Goal: Task Accomplishment & Management: Manage account settings

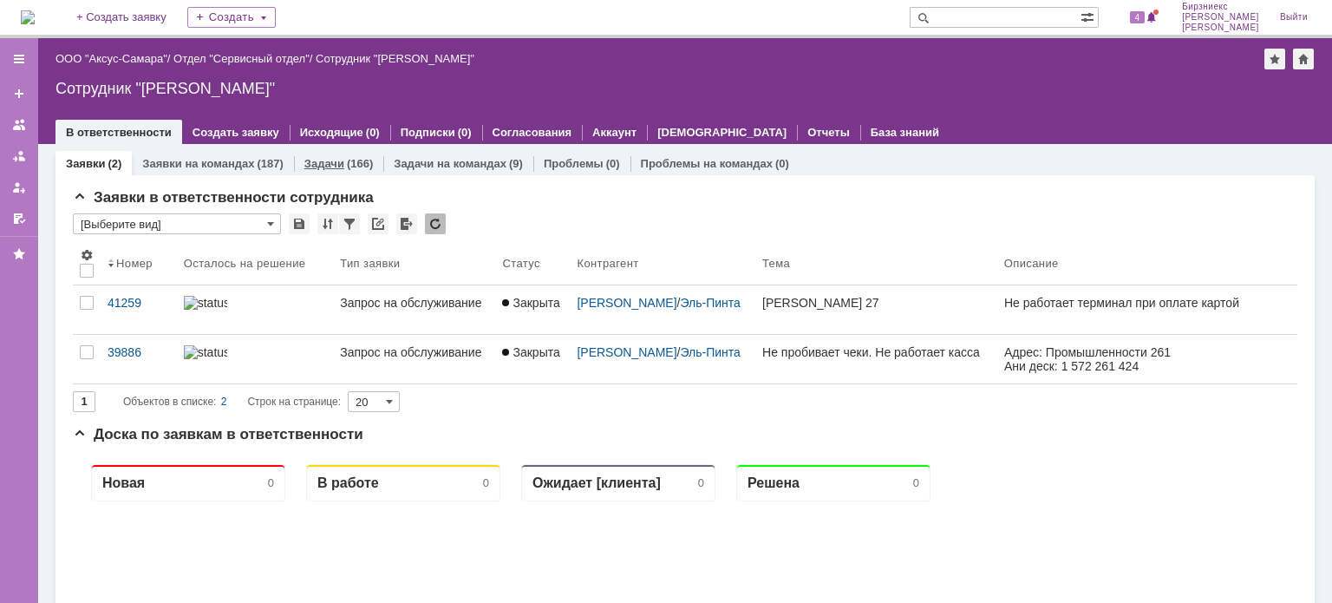
click at [350, 160] on div "(166)" at bounding box center [360, 163] width 26 height 13
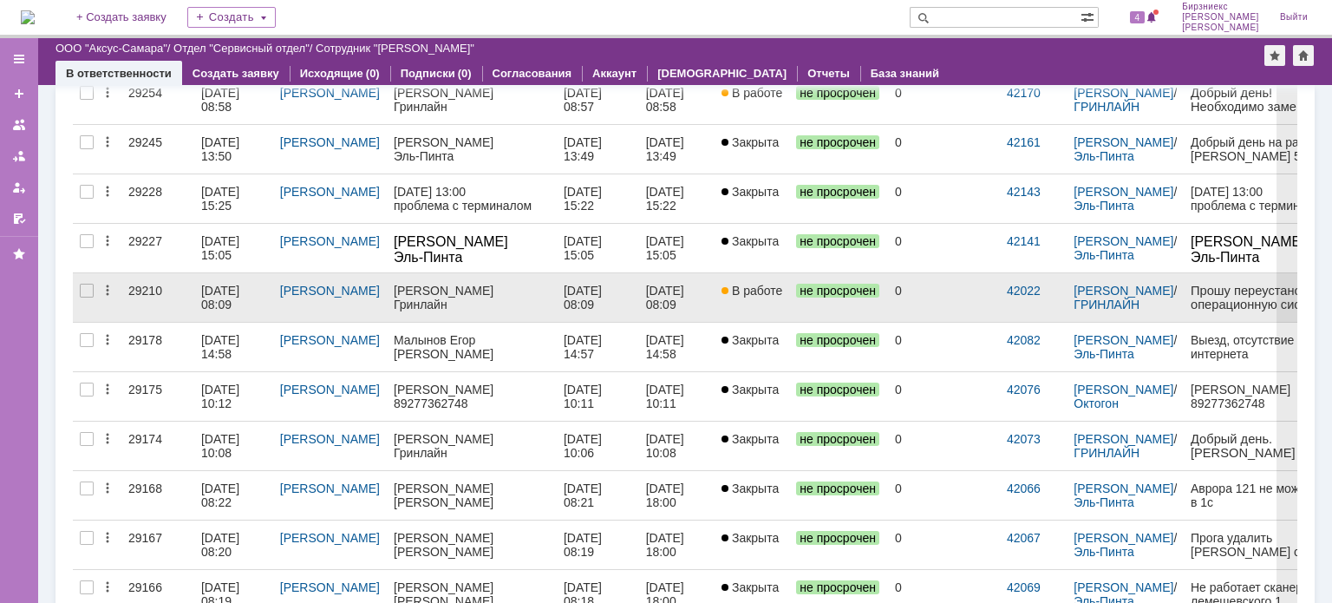
click at [244, 306] on div "[DATE] 08:09" at bounding box center [233, 298] width 65 height 28
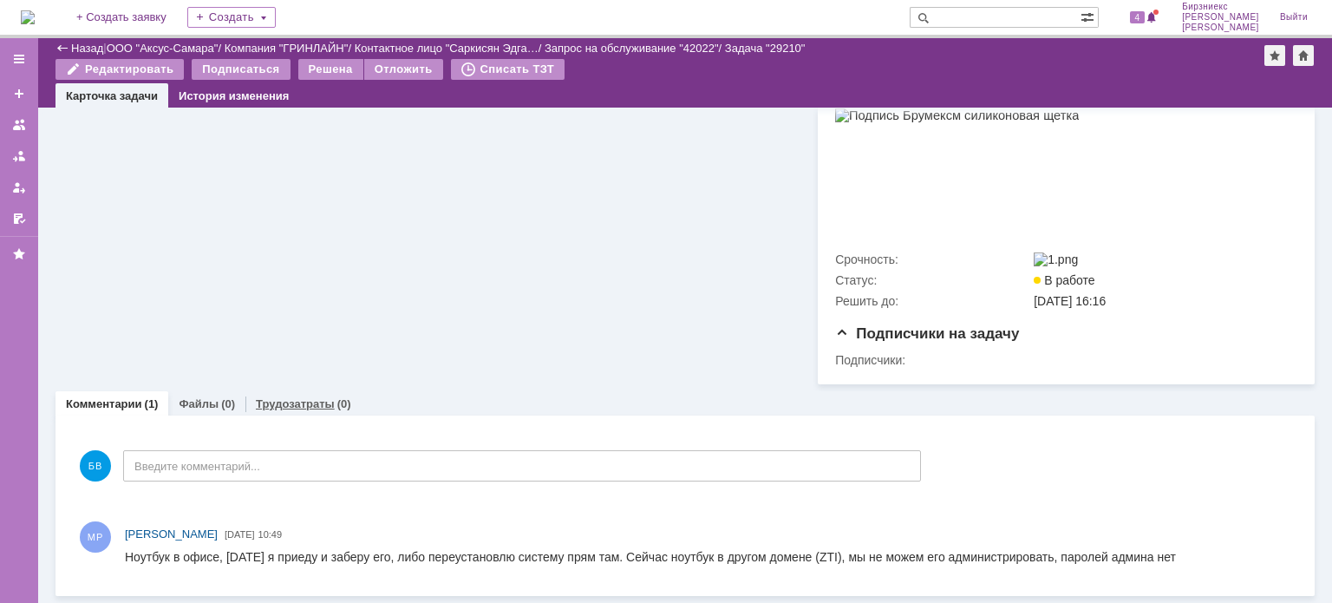
click at [264, 402] on link "Трудозатраты" at bounding box center [295, 403] width 79 height 13
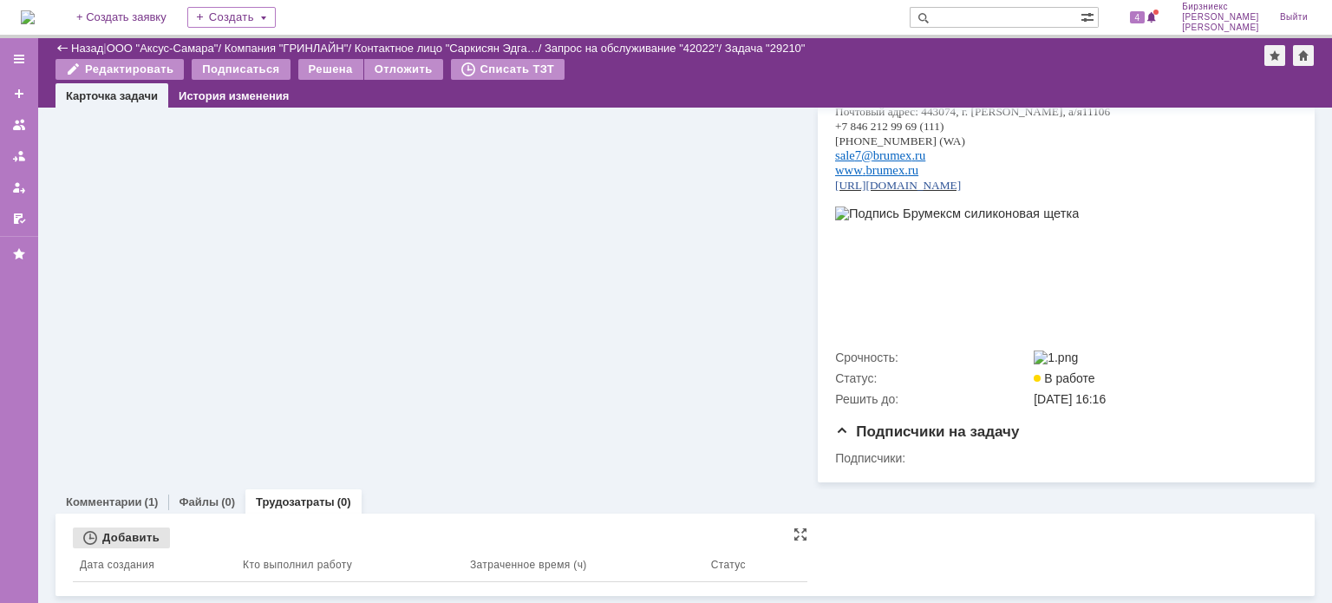
click at [147, 534] on div "Добавить" at bounding box center [121, 537] width 97 height 21
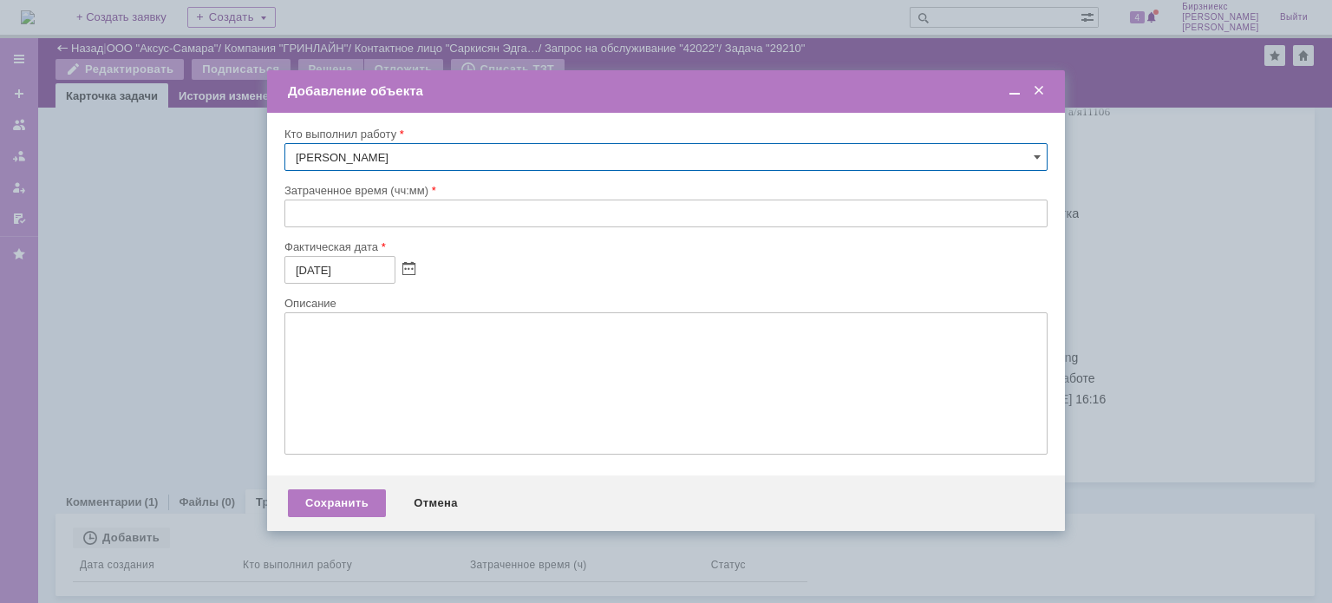
click at [333, 206] on input "text" at bounding box center [665, 213] width 763 height 28
type input "01:00"
click at [411, 269] on span at bounding box center [408, 270] width 13 height 14
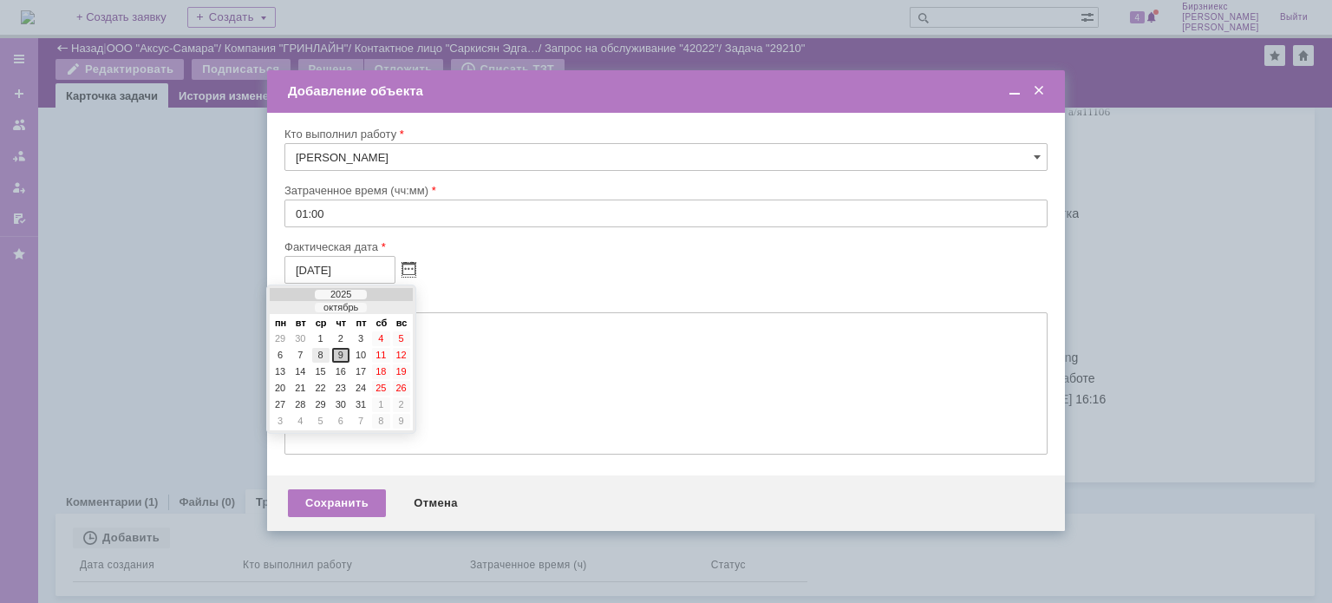
click at [320, 355] on div "8" at bounding box center [320, 355] width 17 height 15
type input "[DATE]"
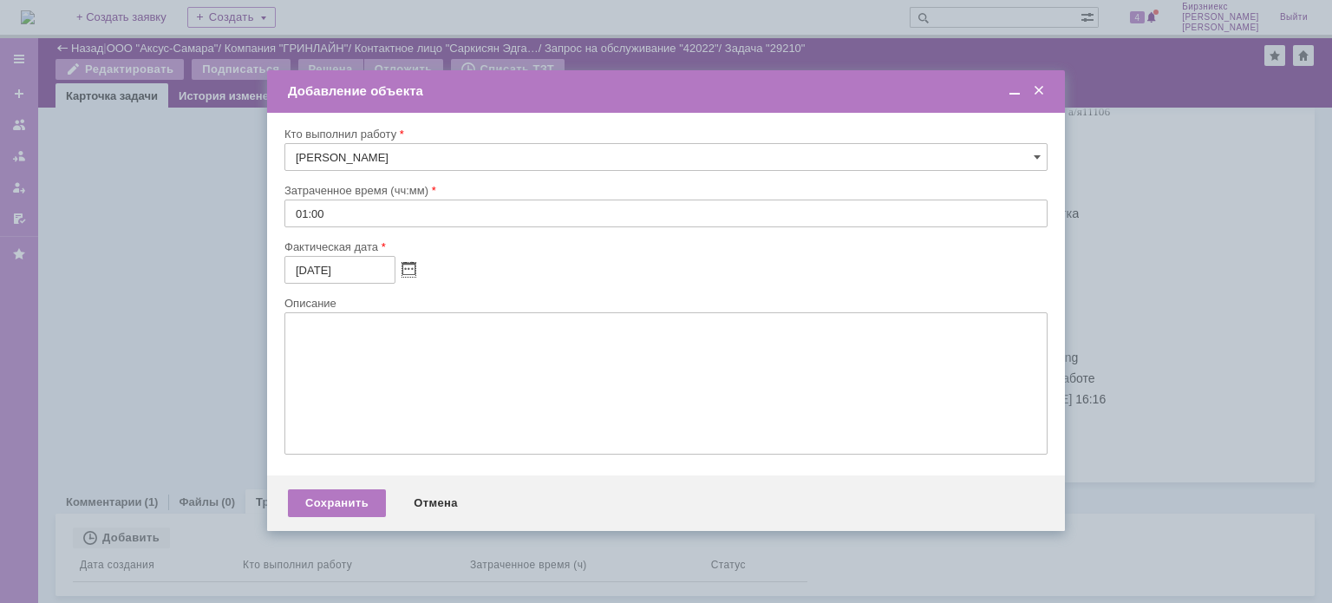
click at [323, 361] on textarea at bounding box center [665, 383] width 763 height 142
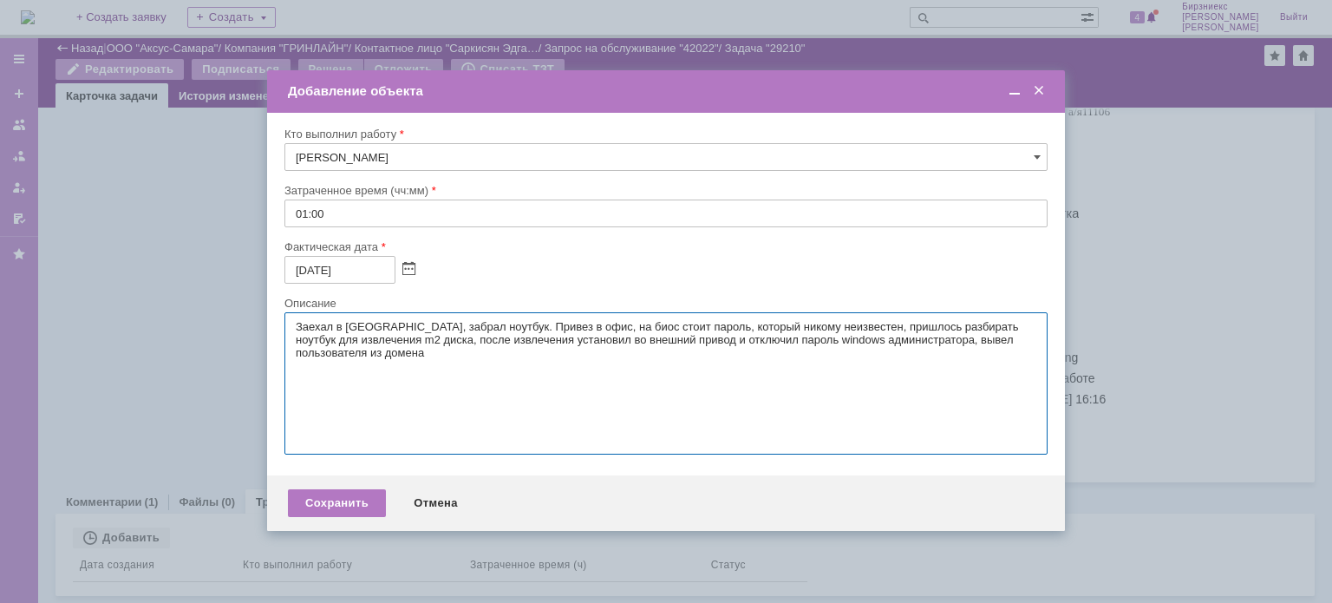
click at [310, 346] on textarea "Заехал в [GEOGRAPHIC_DATA], забрал ноутбук. Привез в офис, на биос стоит пароль…" at bounding box center [665, 383] width 763 height 142
click at [430, 360] on textarea "Заехал в [GEOGRAPHIC_DATA], забрал ноутбук. Привез в офис, на биос стоит пароль…" at bounding box center [665, 383] width 763 height 142
drag, startPoint x: 706, startPoint y: 350, endPoint x: 250, endPoint y: 323, distance: 457.0
click at [250, 323] on body "Идет загрузка, пожалуйста, подождите. На домашнюю + Создать заявку Создать 4 [P…" at bounding box center [666, 301] width 1332 height 603
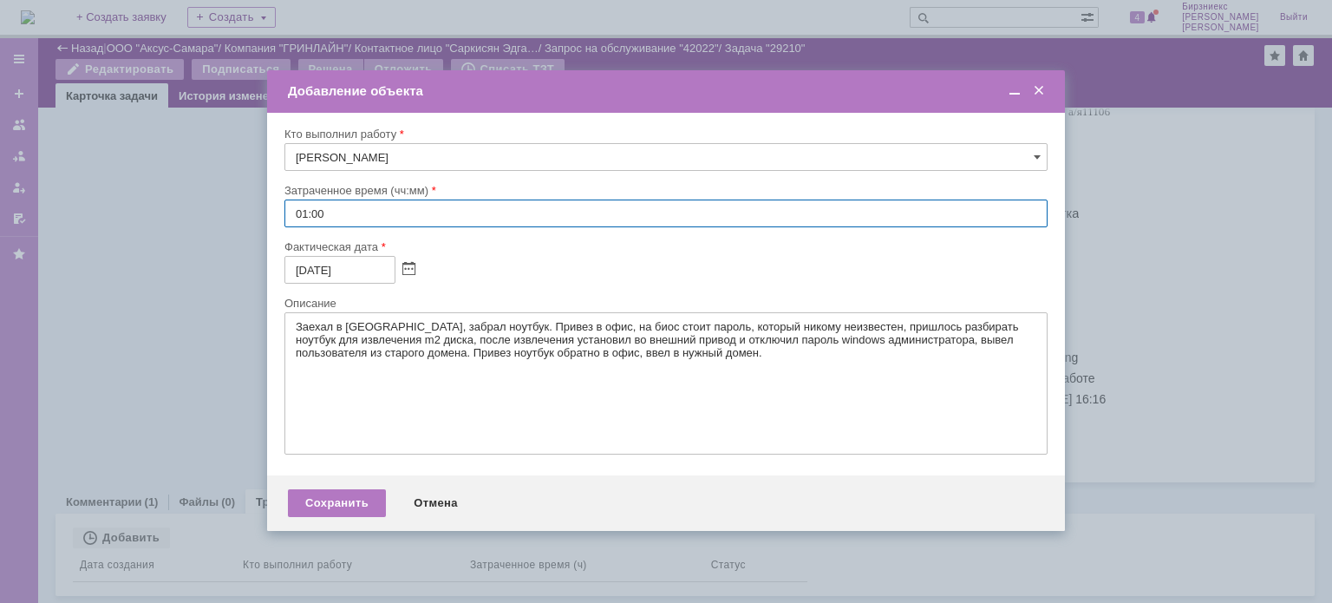
click at [312, 215] on input "01:00" at bounding box center [665, 213] width 763 height 28
click at [708, 358] on textarea "Заехал в [GEOGRAPHIC_DATA], забрал ноутбук. Привез в офис, на биос стоит пароль…" at bounding box center [665, 383] width 763 height 142
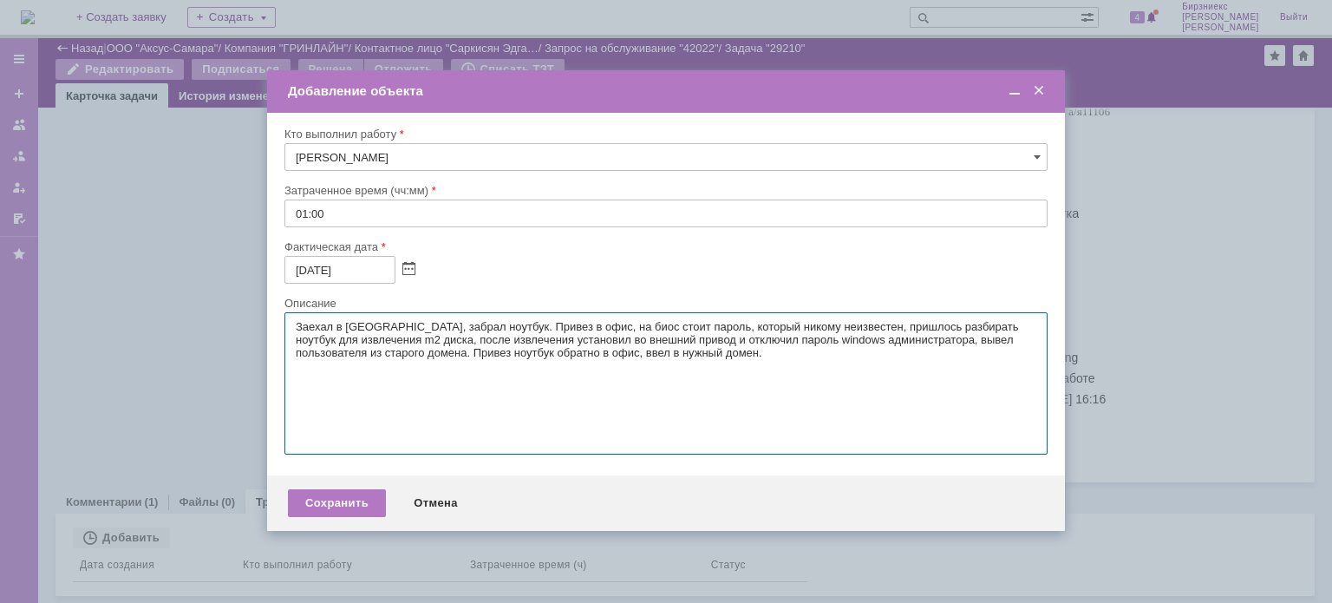
drag, startPoint x: 703, startPoint y: 362, endPoint x: 266, endPoint y: 322, distance: 439.0
click at [266, 322] on body "Идет загрузка, пожалуйста, подождите. На домашнюю + Создать заявку Создать 4 [P…" at bounding box center [666, 301] width 1332 height 603
type textarea "Заехал в [GEOGRAPHIC_DATA], забрал ноутбук. Привез в офис, на биос стоит пароль…"
click at [368, 506] on div "Сохранить" at bounding box center [337, 503] width 98 height 28
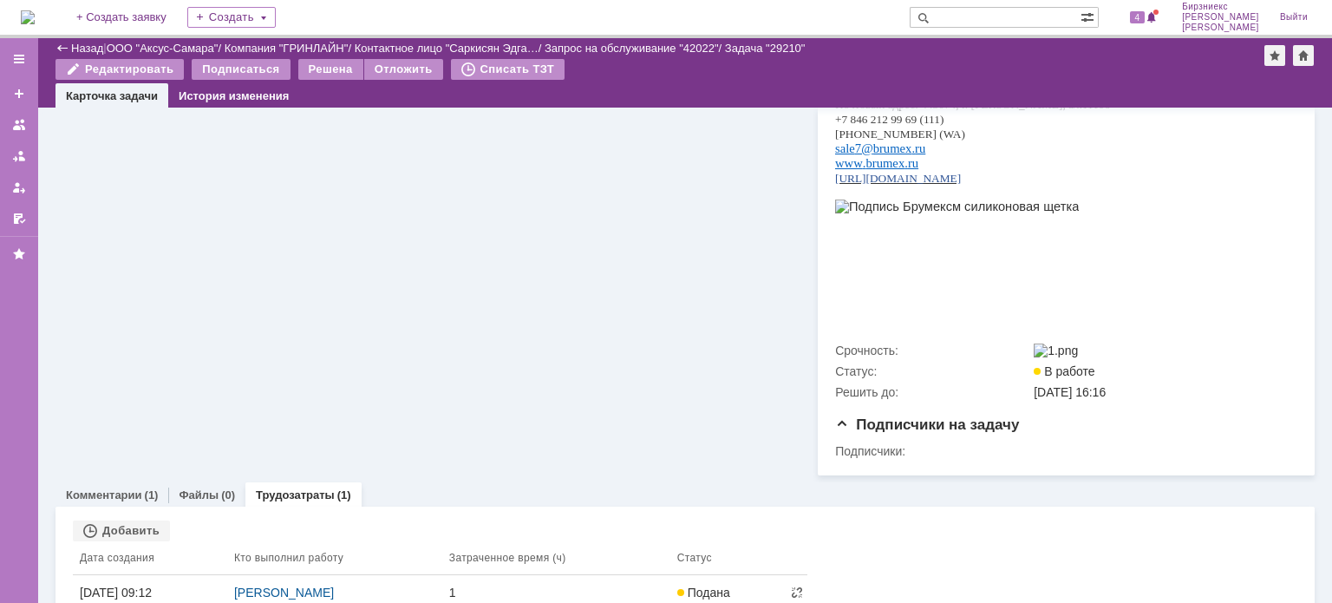
scroll to position [378, 0]
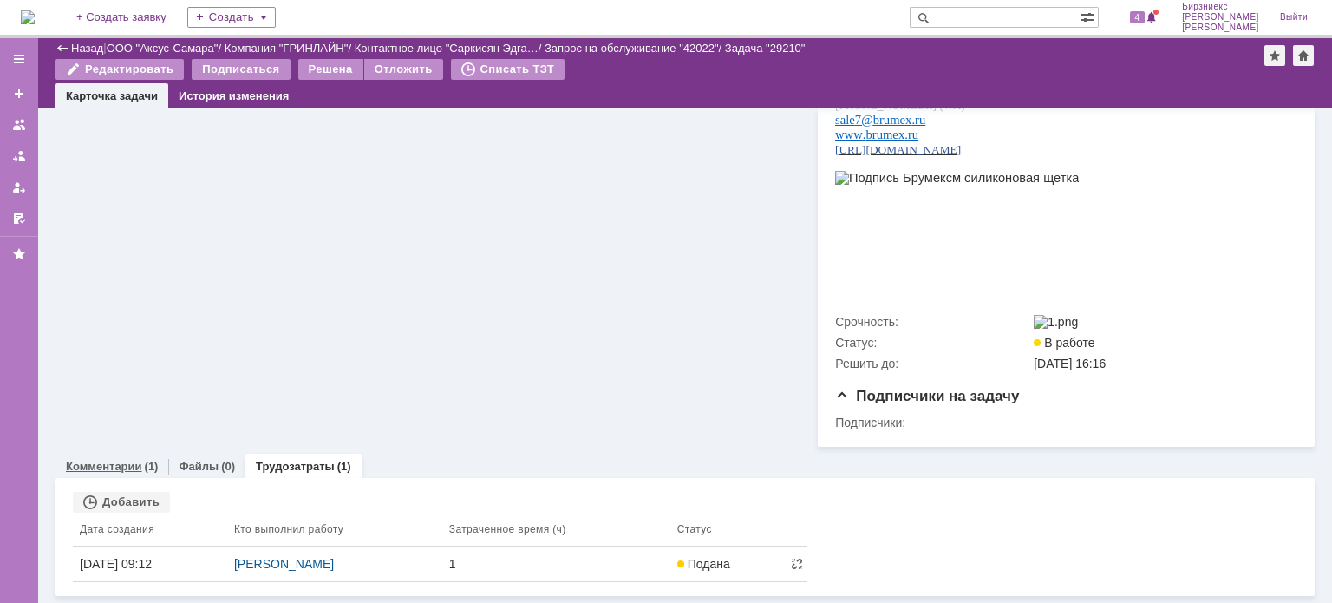
click at [123, 460] on link "Комментарии" at bounding box center [104, 466] width 76 height 13
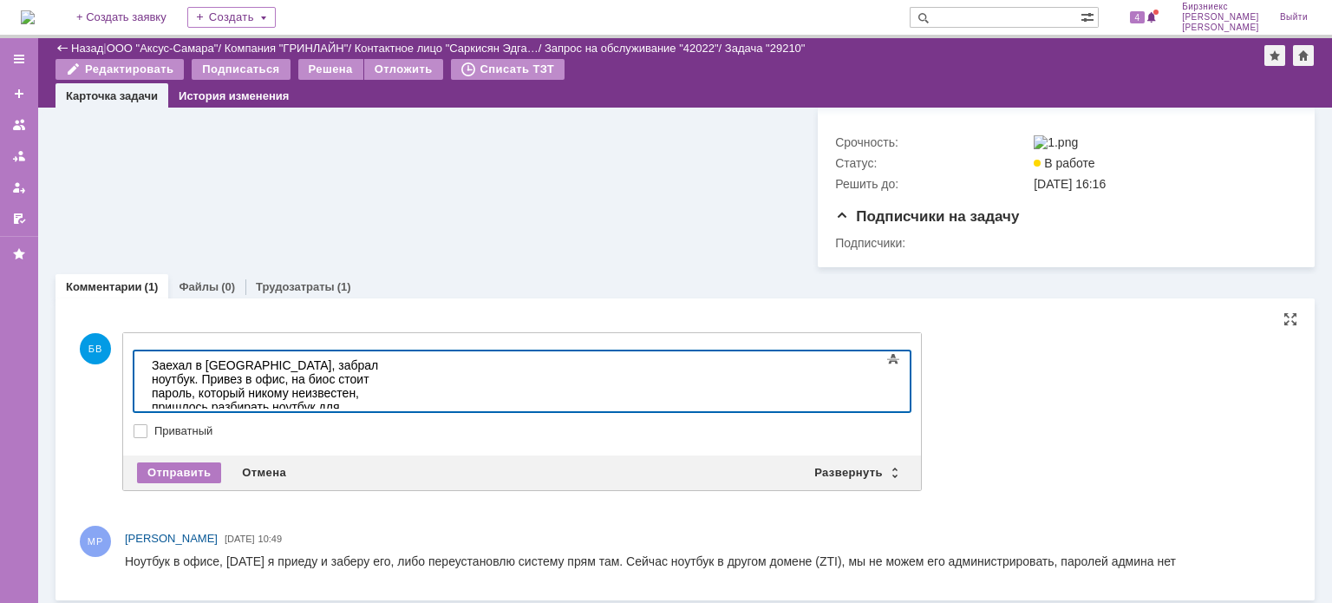
scroll to position [552, 0]
click at [193, 471] on div "Отправить" at bounding box center [179, 472] width 84 height 21
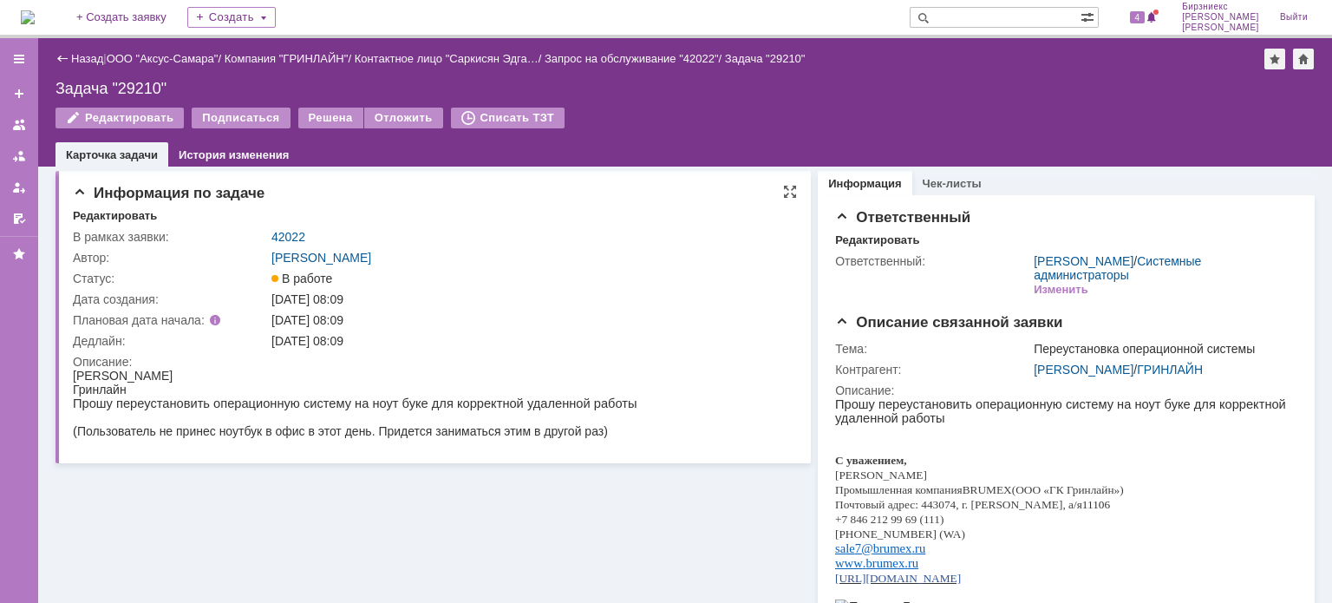
scroll to position [0, 0]
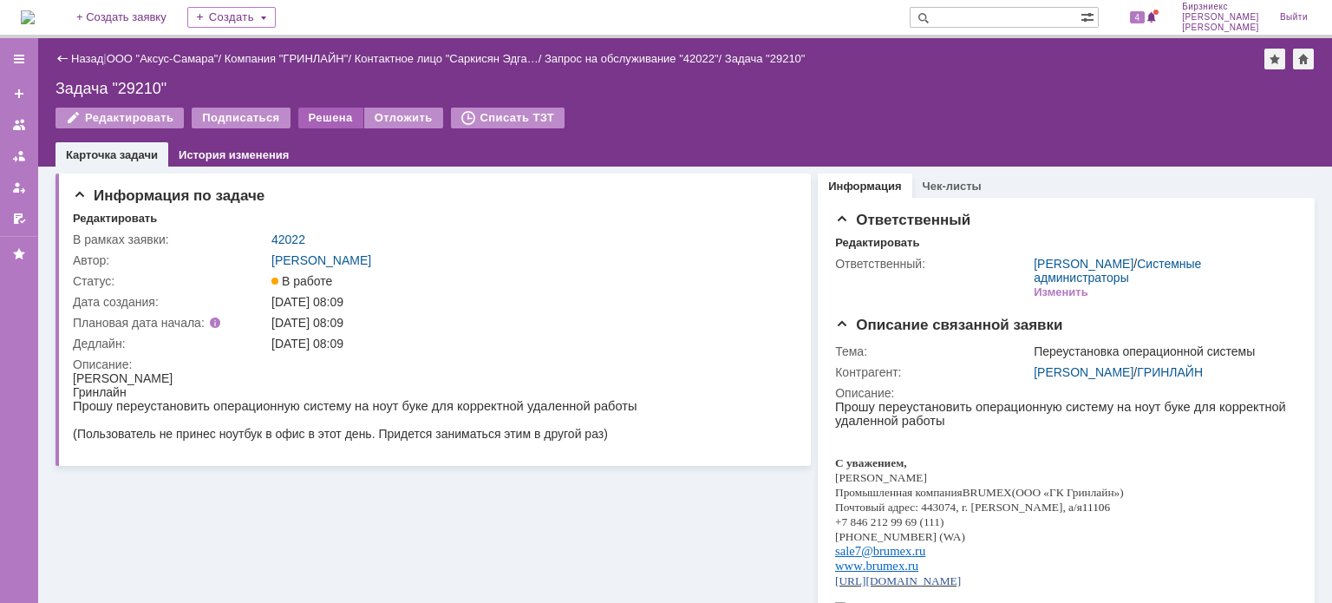
click at [317, 117] on div "Решена" at bounding box center [330, 118] width 65 height 21
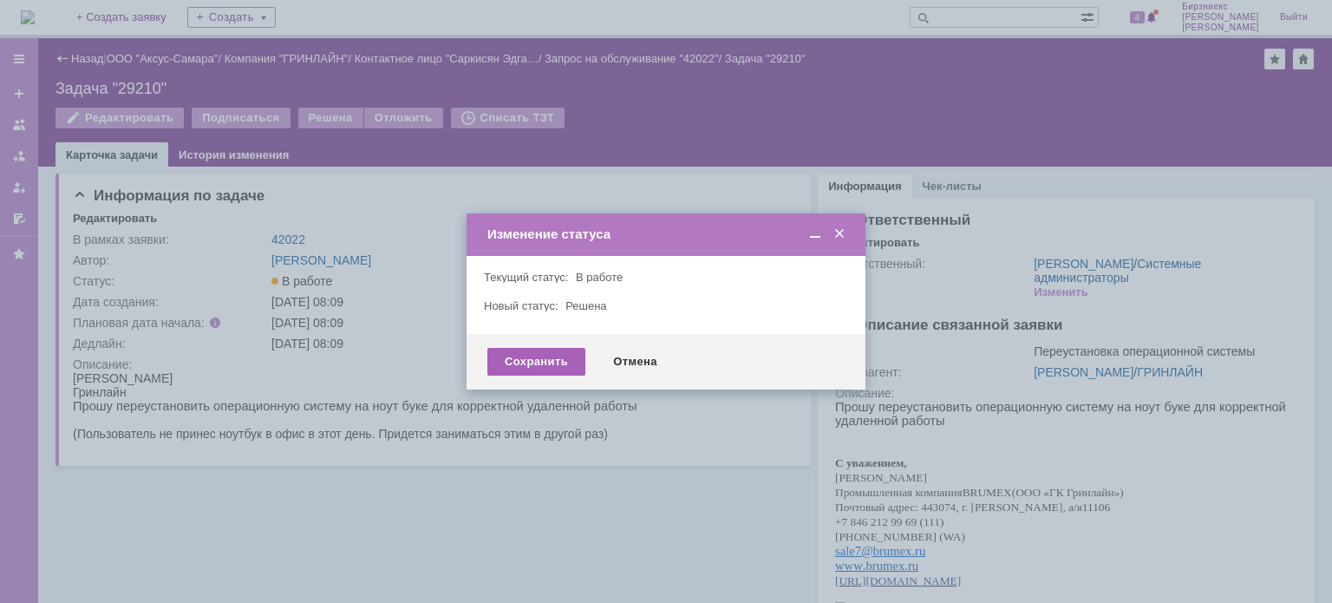
click at [521, 356] on div "Сохранить" at bounding box center [536, 362] width 98 height 28
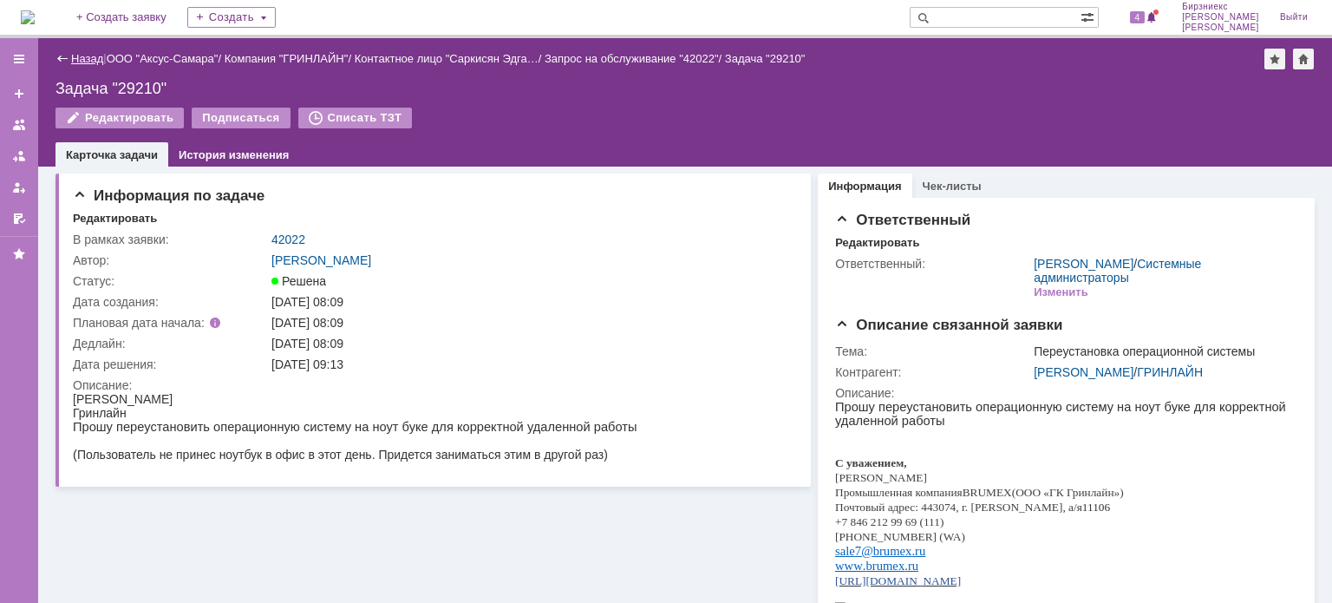
click at [87, 62] on link "Назад" at bounding box center [87, 58] width 32 height 13
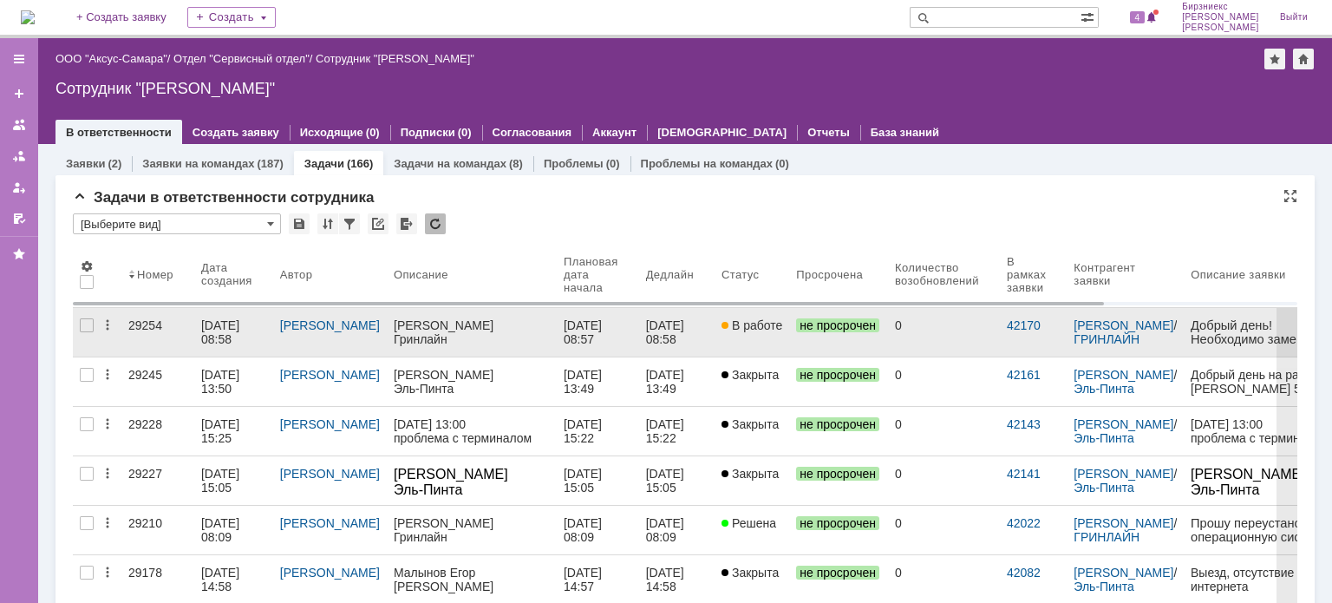
click at [238, 325] on div "[DATE] 08:58" at bounding box center [222, 332] width 42 height 28
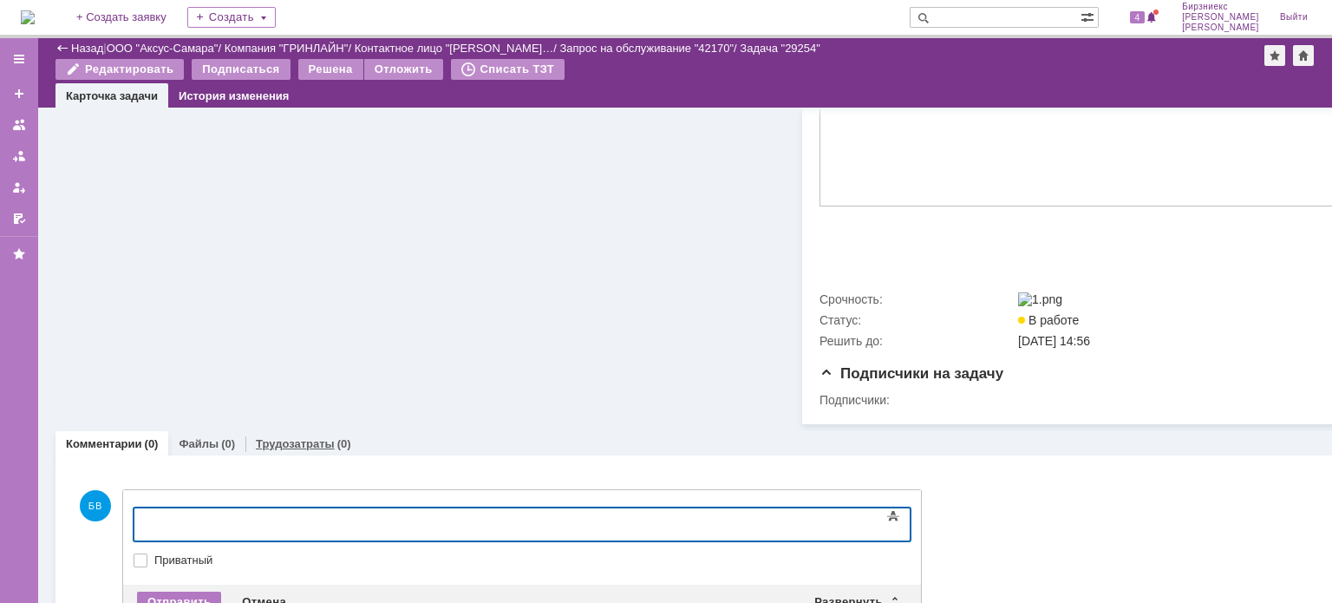
click at [253, 456] on div "Трудозатраты (0)" at bounding box center [303, 443] width 116 height 25
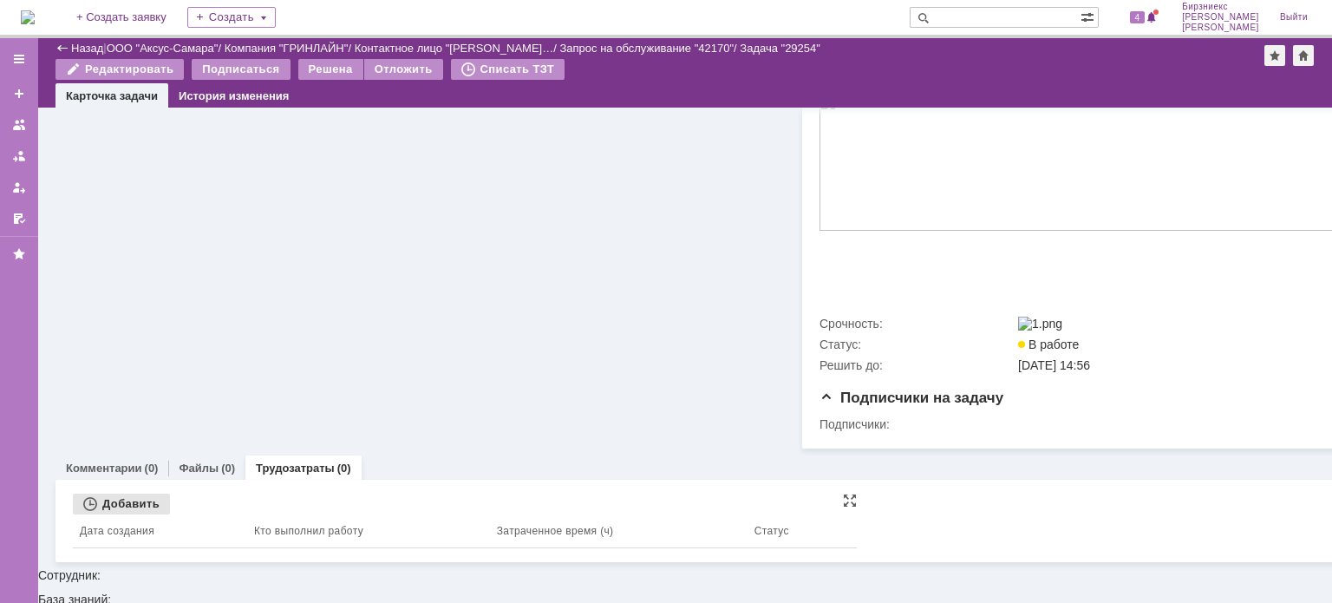
click at [156, 514] on div "Добавить" at bounding box center [121, 503] width 97 height 21
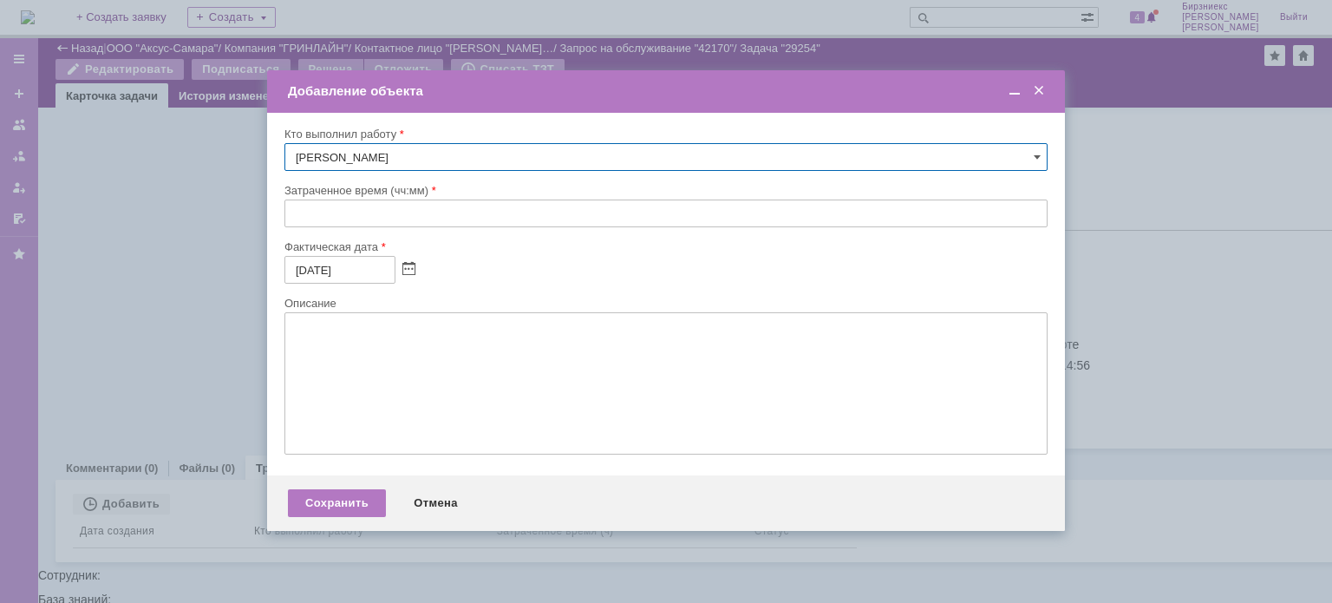
click at [339, 207] on input "text" at bounding box center [665, 213] width 763 height 28
type input "1:__"
type input "01:00"
click at [406, 267] on span at bounding box center [408, 270] width 13 height 14
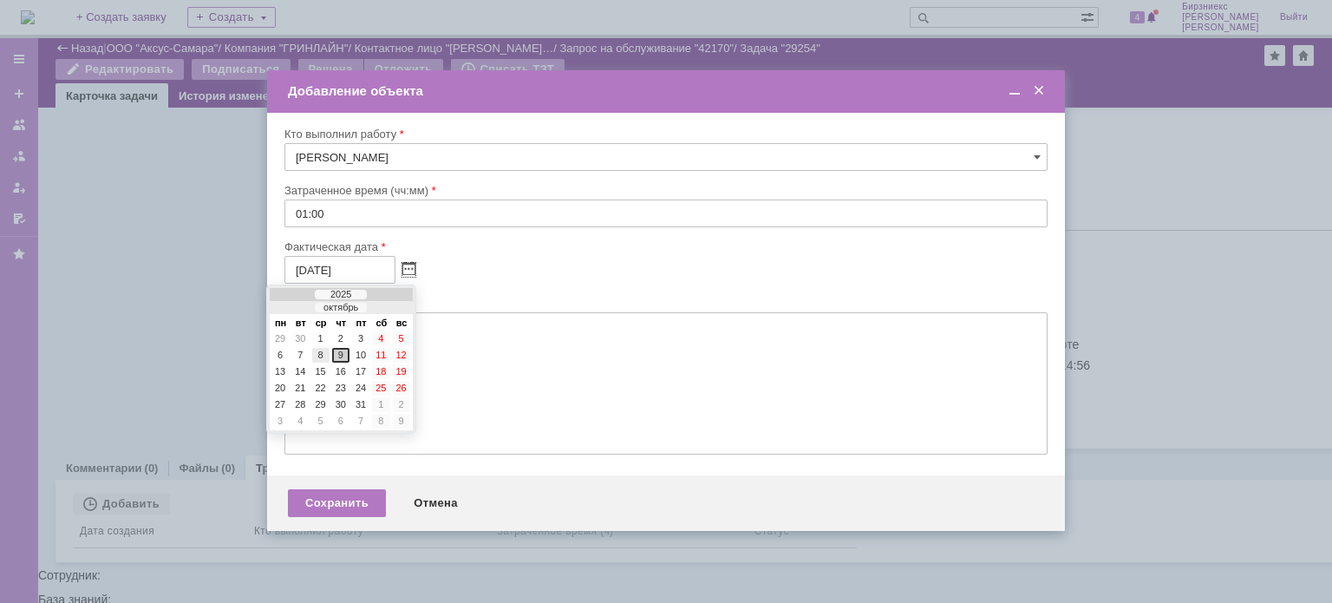
click at [322, 353] on div "8" at bounding box center [320, 355] width 17 height 15
type input "[DATE]"
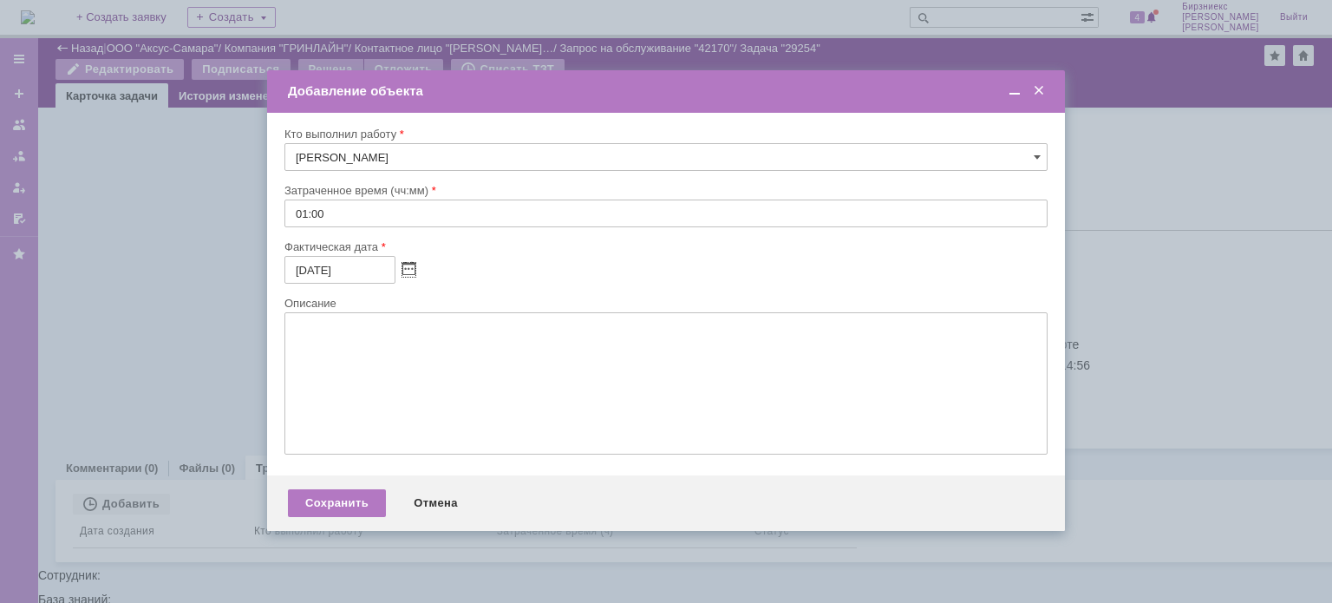
click at [324, 363] on textarea at bounding box center [665, 383] width 763 height 142
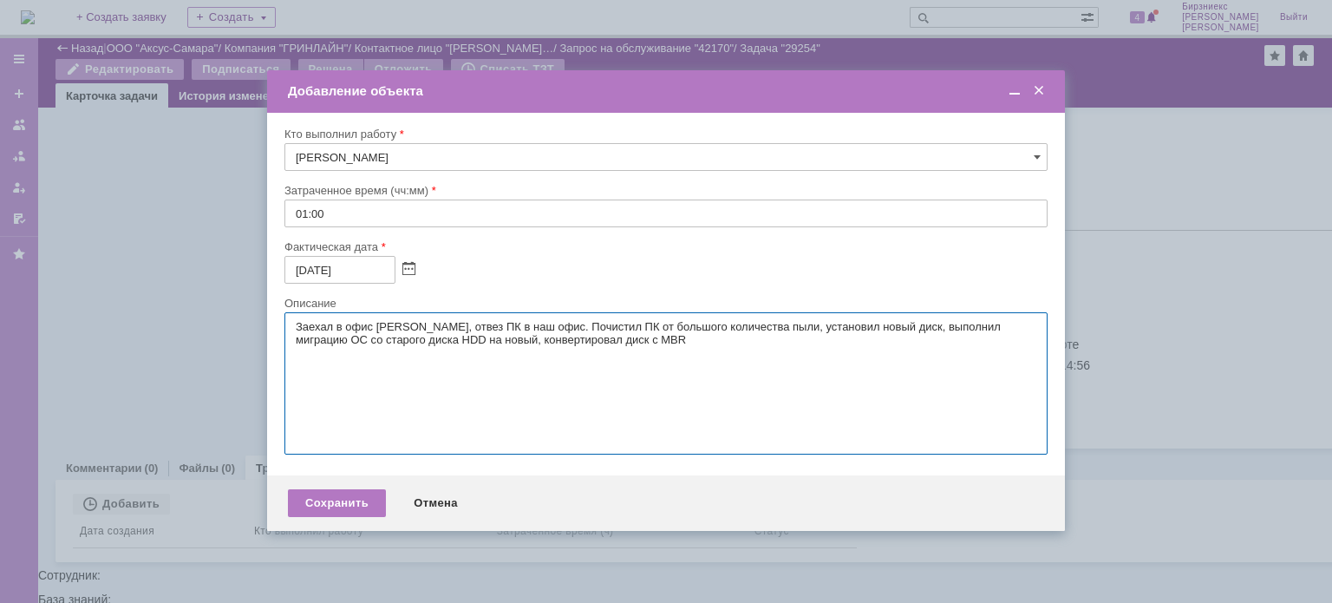
click at [553, 341] on textarea "Заехал в офис [PERSON_NAME], отвез ПК в наш офис. Почистил ПК от большого колич…" at bounding box center [665, 383] width 763 height 142
type textarea "Заехал в офис [PERSON_NAME], отвез ПК в наш офис. Почистил ПК от большого колич…"
click at [365, 496] on div "Сохранить" at bounding box center [337, 503] width 98 height 28
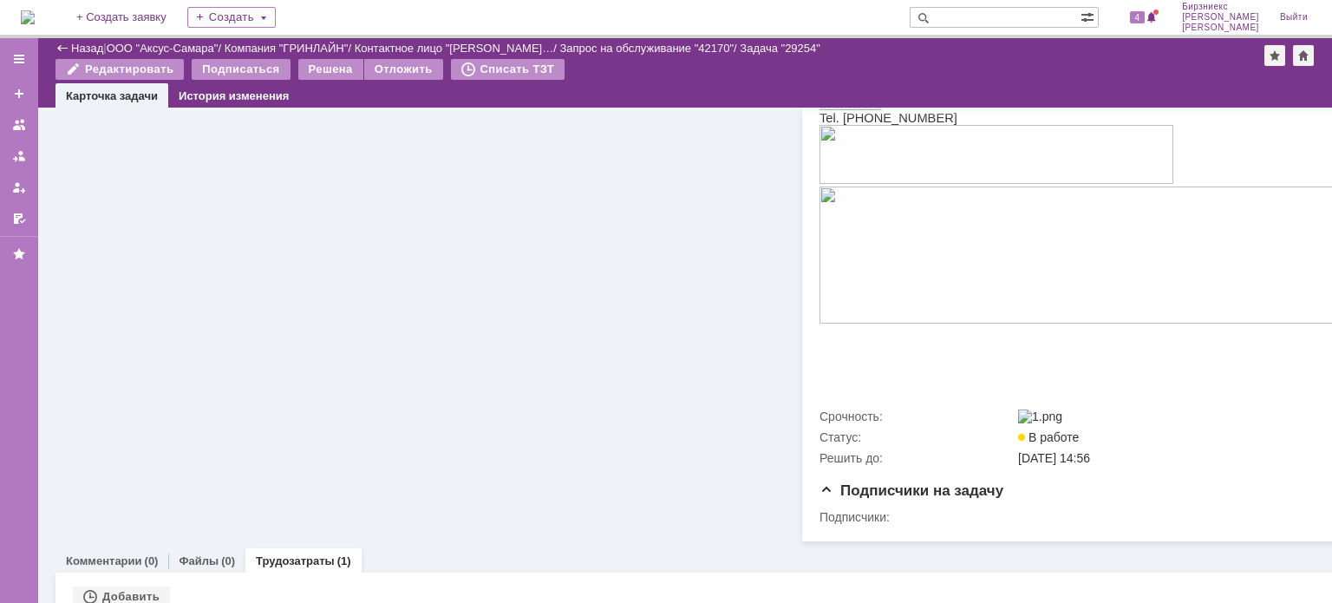
scroll to position [441, 0]
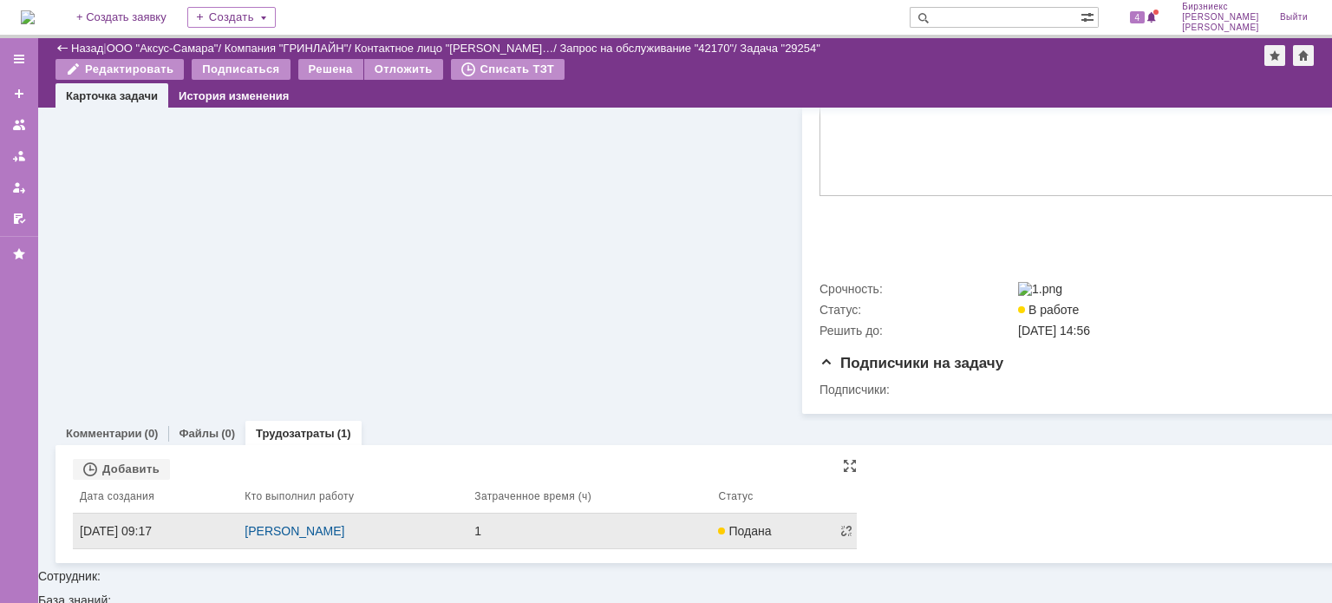
click at [460, 538] on div "[PERSON_NAME]" at bounding box center [353, 531] width 216 height 14
click at [198, 549] on td "[DATE] 09:17" at bounding box center [155, 531] width 165 height 36
click at [141, 538] on div "[DATE] 09:17" at bounding box center [155, 531] width 151 height 14
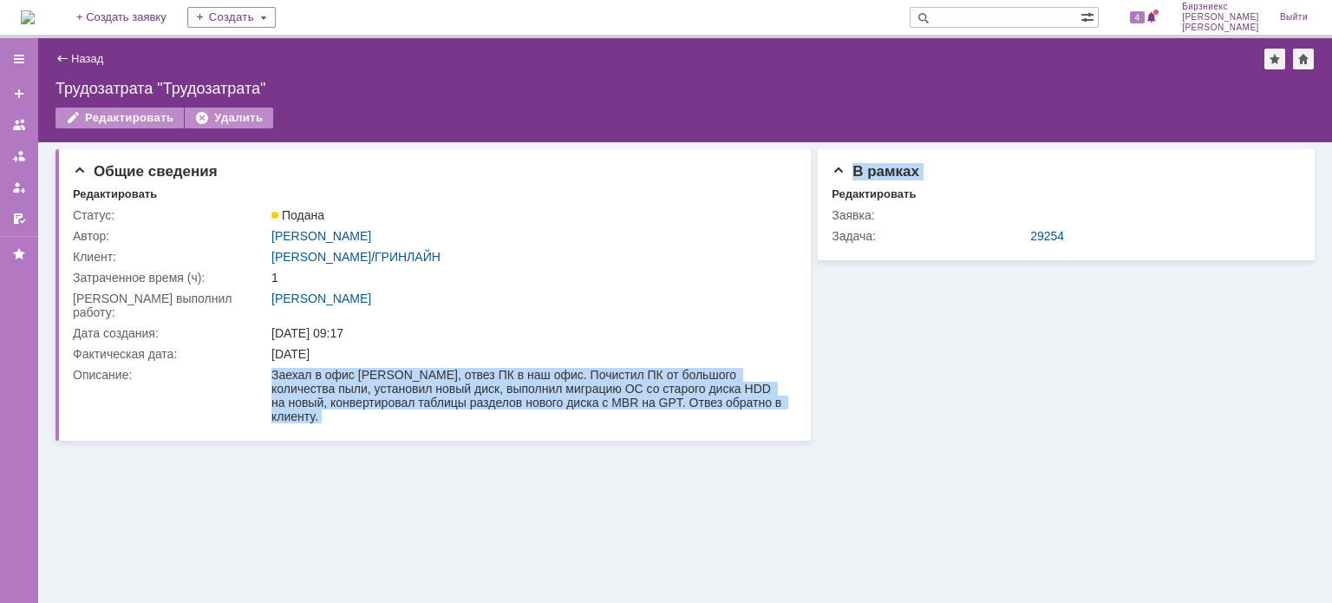
drag, startPoint x: 340, startPoint y: 369, endPoint x: 819, endPoint y: 396, distance: 479.4
click at [832, 395] on div "Общие сведения Редактировать Статус: Подана Автор: [PERSON_NAME]: [PERSON_NAME]…" at bounding box center [684, 291] width 1259 height 298
drag, startPoint x: 726, startPoint y: 390, endPoint x: 593, endPoint y: 411, distance: 134.3
click at [593, 411] on div "Общие сведения Редактировать Статус: Подана Автор: [PERSON_NAME]: [PERSON_NAME]…" at bounding box center [432, 294] width 755 height 291
click at [304, 373] on div "Заехал в офис [PERSON_NAME], отвез ПК в наш офис. Почистил ПК от большого колич…" at bounding box center [528, 395] width 515 height 55
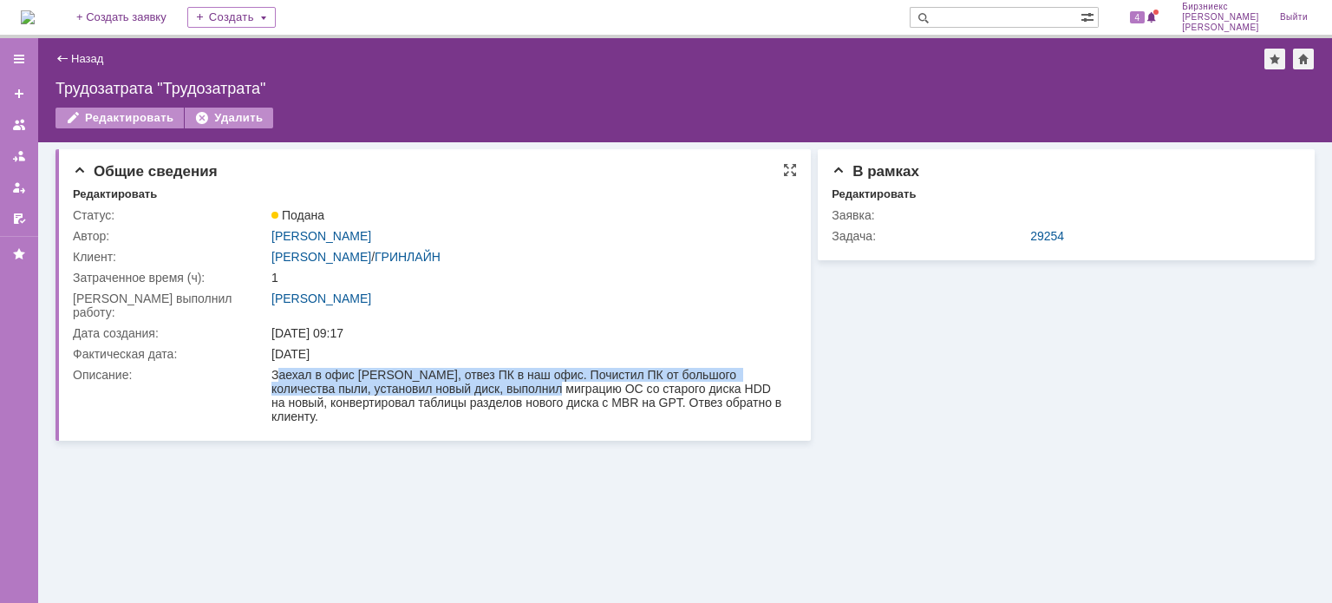
drag, startPoint x: 276, startPoint y: 357, endPoint x: 365, endPoint y: 373, distance: 90.7
click at [526, 374] on div "Заехал в офис [PERSON_NAME], отвез ПК в наш офис. Почистил ПК от большого колич…" at bounding box center [528, 395] width 515 height 55
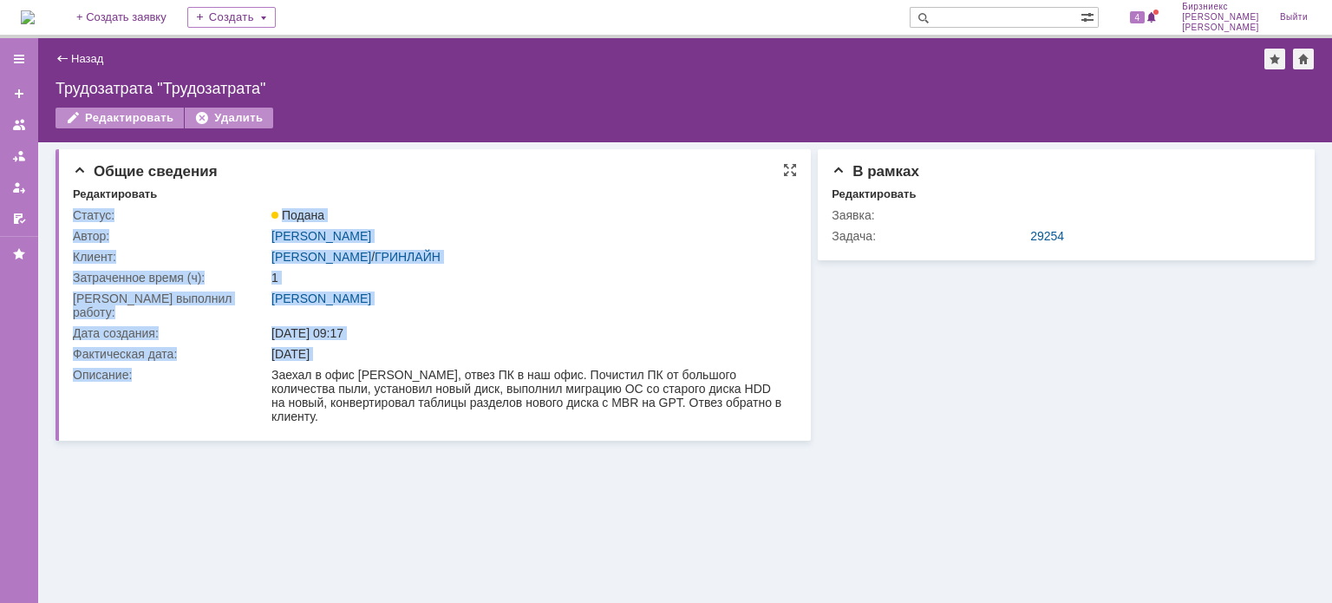
drag, startPoint x: 271, startPoint y: 360, endPoint x: 777, endPoint y: 399, distance: 507.1
click at [777, 399] on div "Общие сведения Редактировать Статус: Подана Автор: [PERSON_NAME]: [PERSON_NAME]…" at bounding box center [432, 294] width 755 height 291
copy table "Статус: Подана Автор: [PERSON_NAME]: [PERSON_NAME] / [PERSON_NAME] Затраченное …"
click at [96, 55] on link "Назад" at bounding box center [87, 58] width 32 height 13
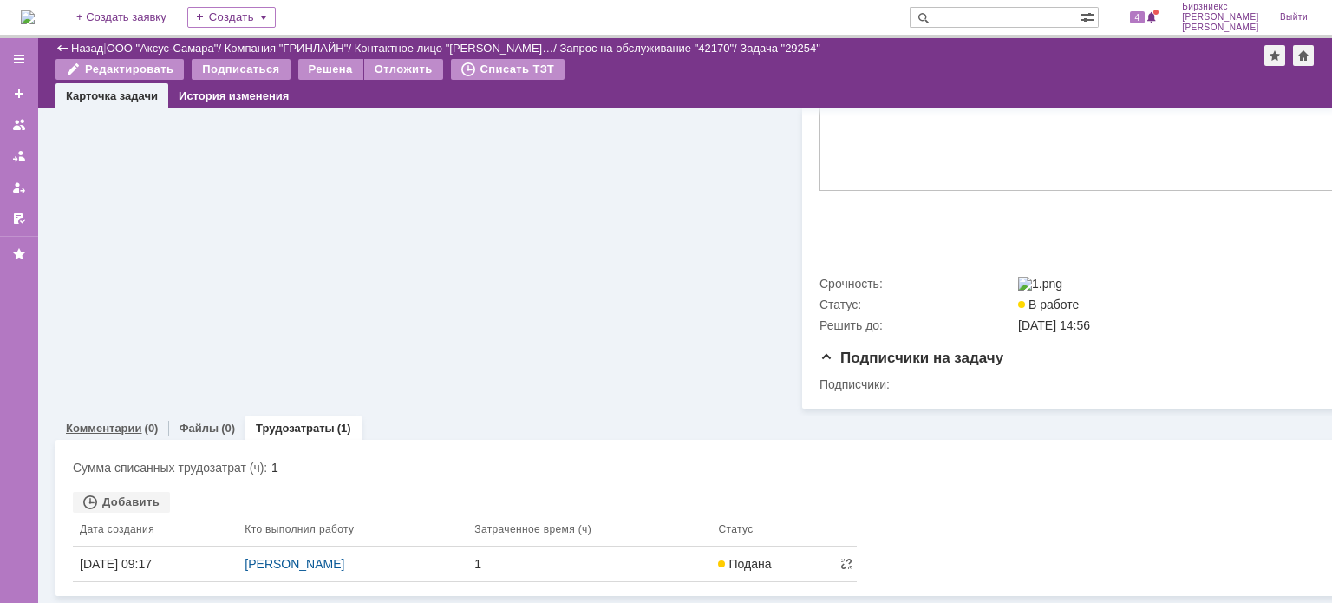
click at [108, 421] on link "Комментарии" at bounding box center [104, 427] width 76 height 13
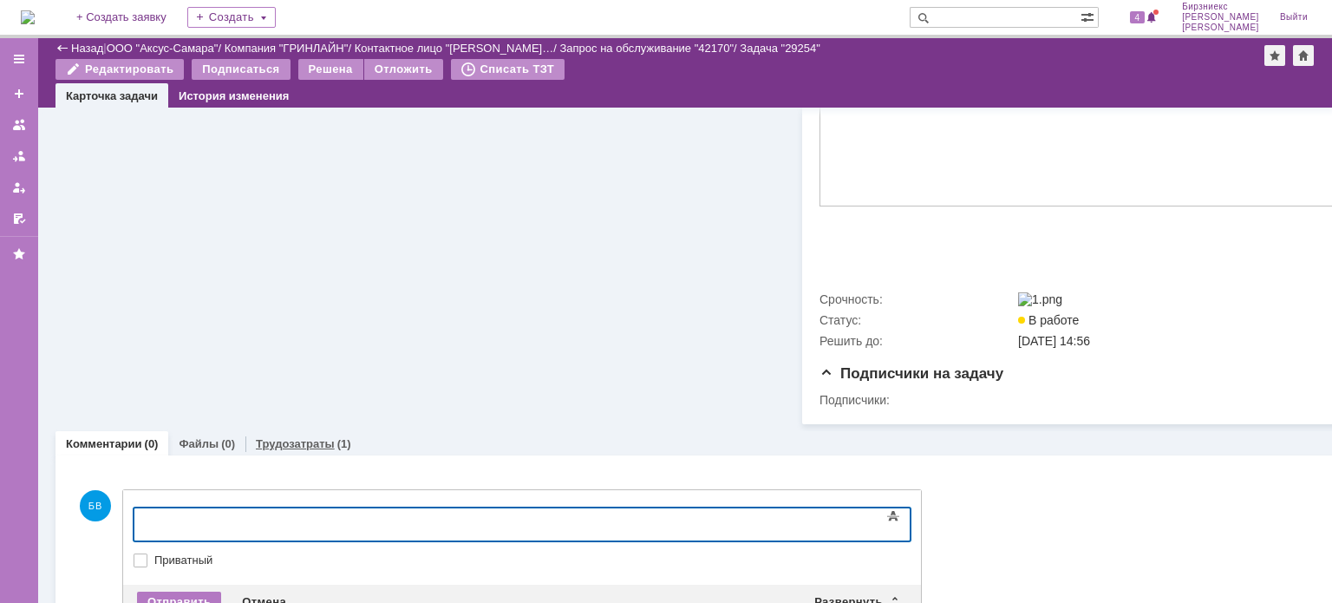
click at [281, 450] on link "Трудозатраты" at bounding box center [295, 443] width 79 height 13
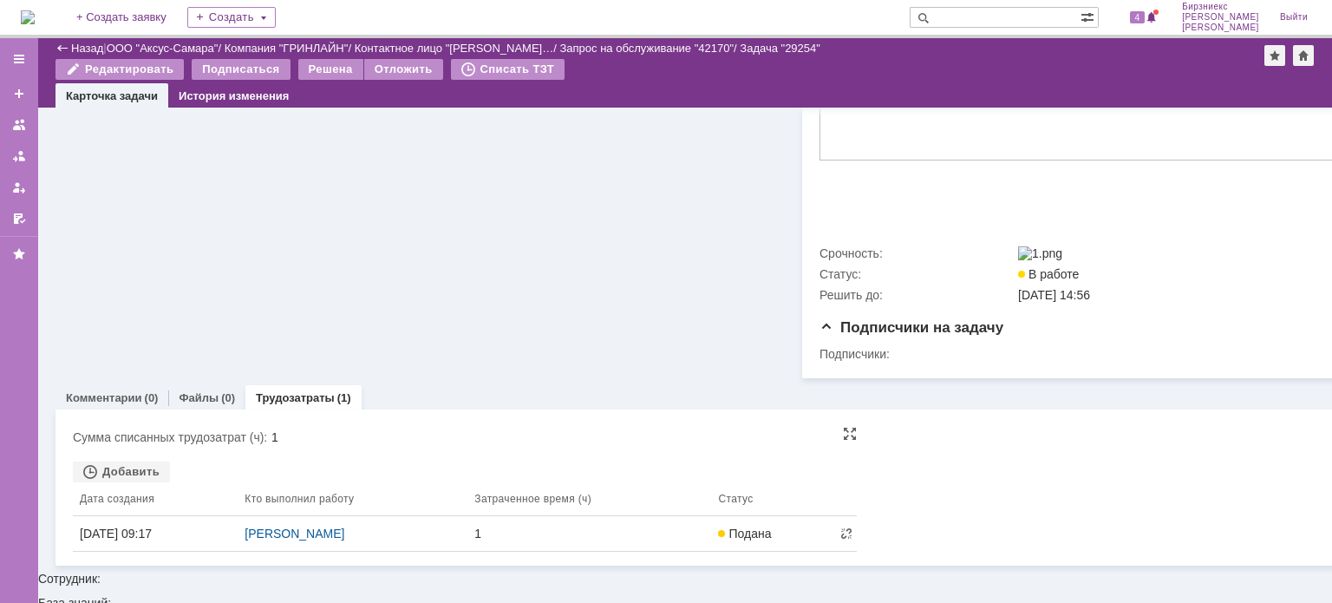
scroll to position [493, 0]
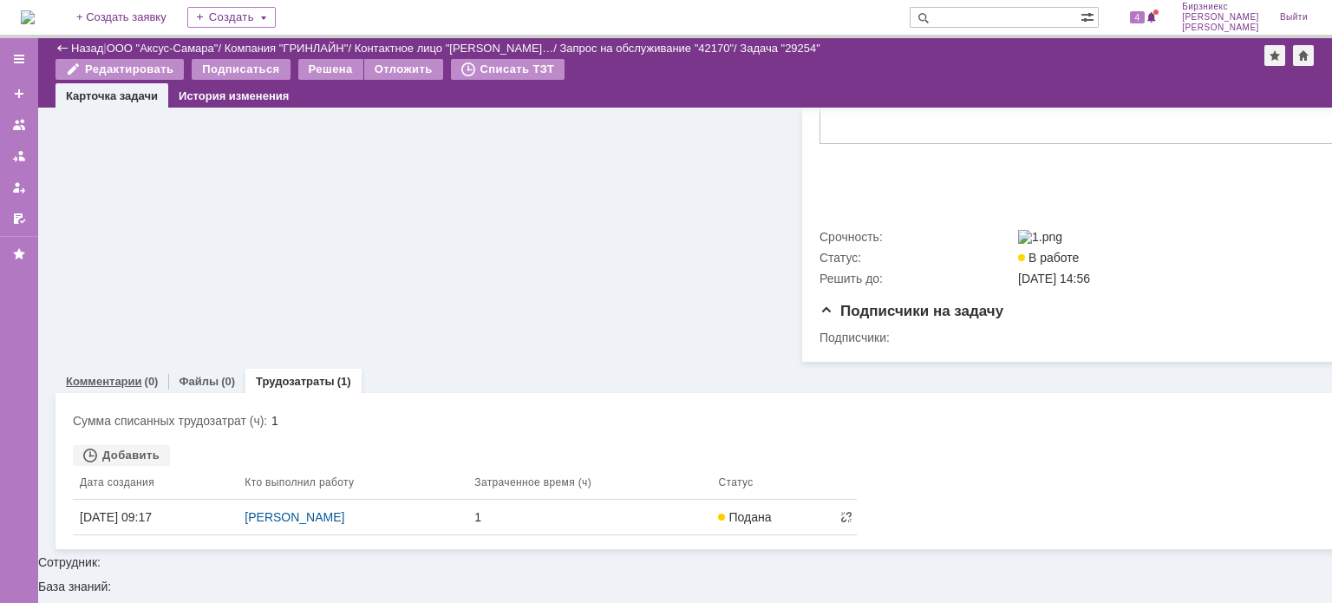
click at [131, 388] on link "Комментарии" at bounding box center [104, 381] width 76 height 13
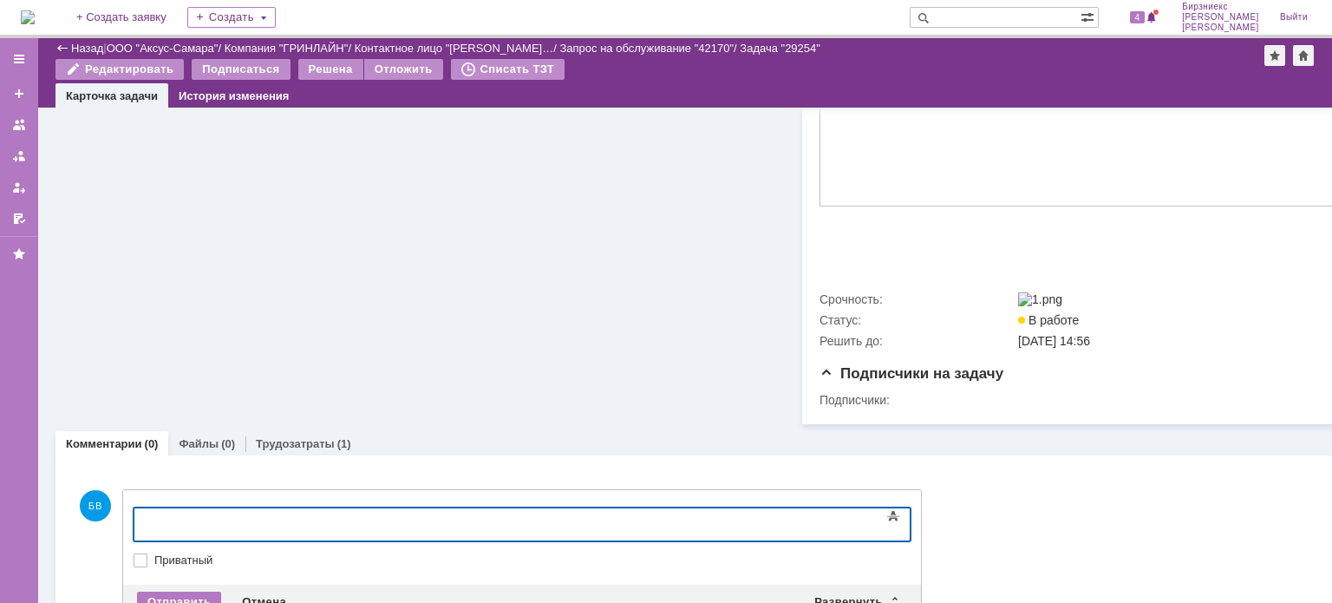
click at [210, 518] on div at bounding box center [275, 522] width 246 height 14
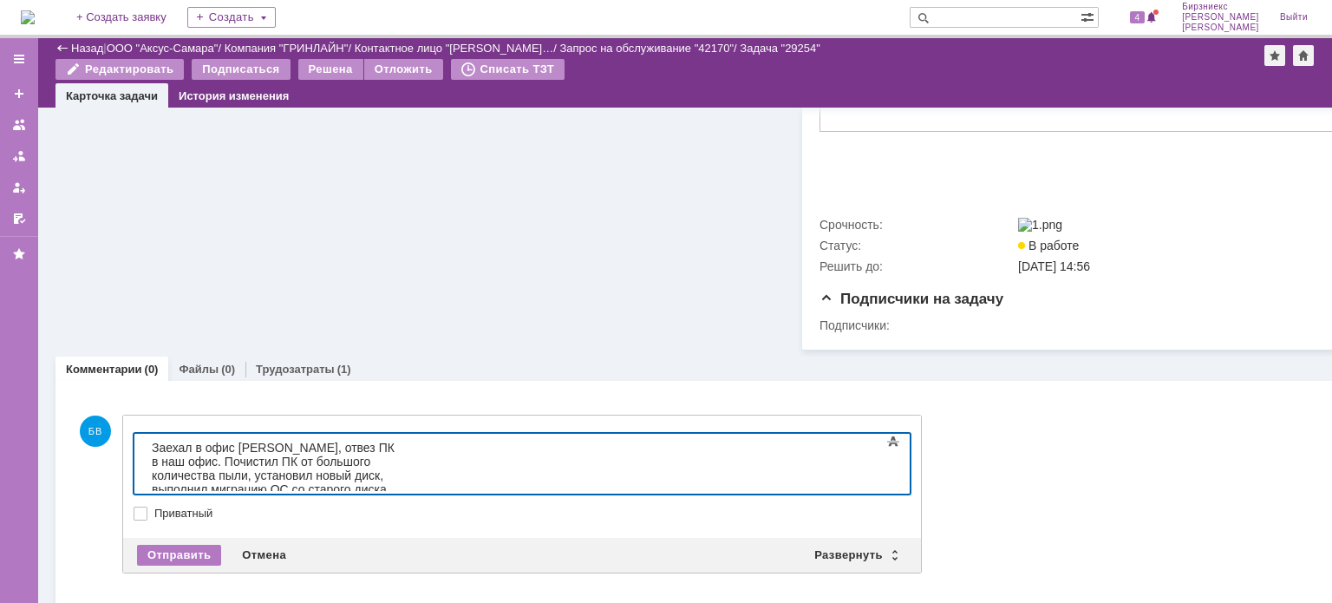
scroll to position [548, 0]
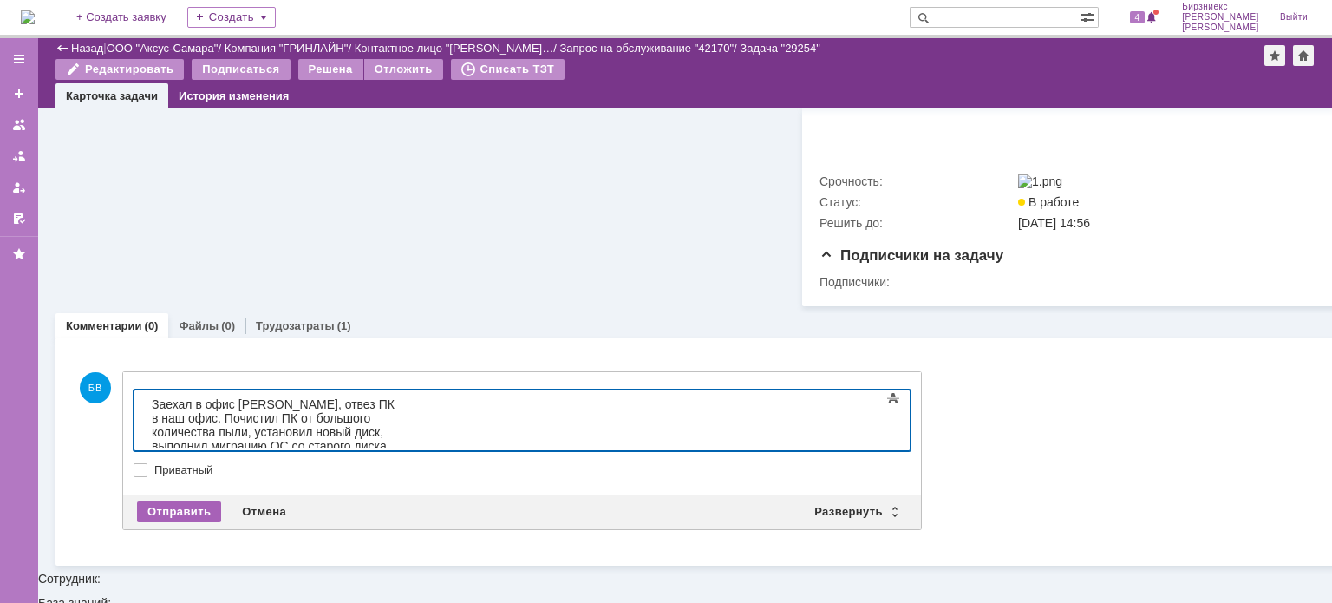
click at [184, 522] on div "Отправить" at bounding box center [179, 511] width 84 height 21
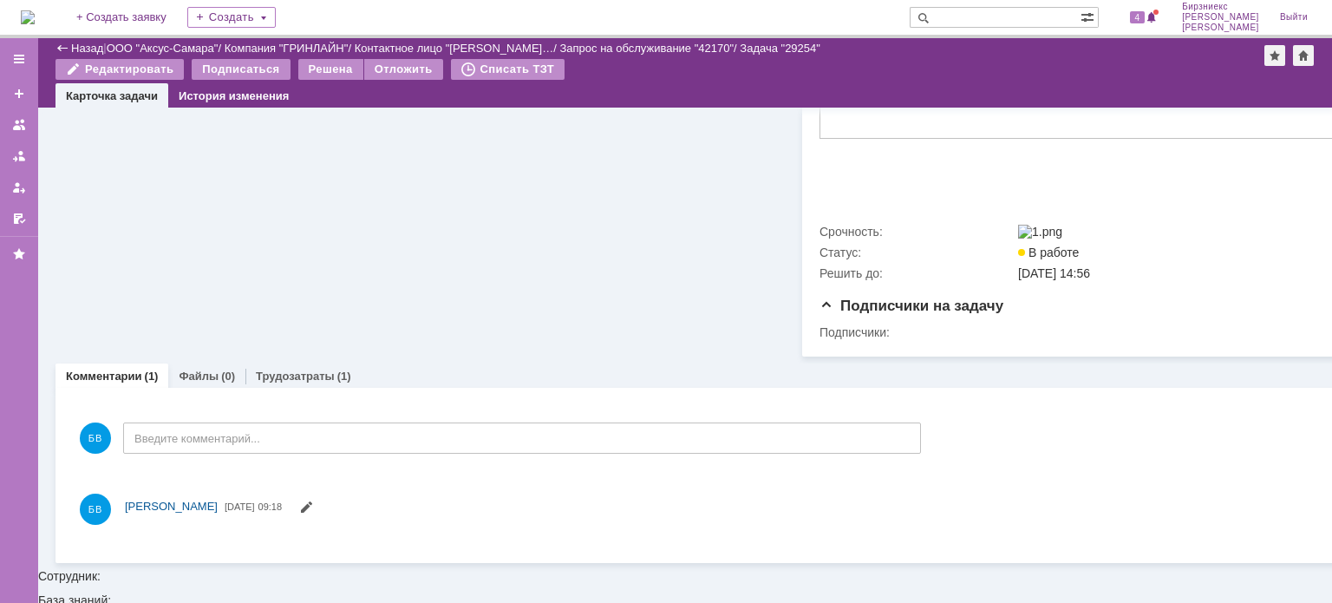
scroll to position [520, 0]
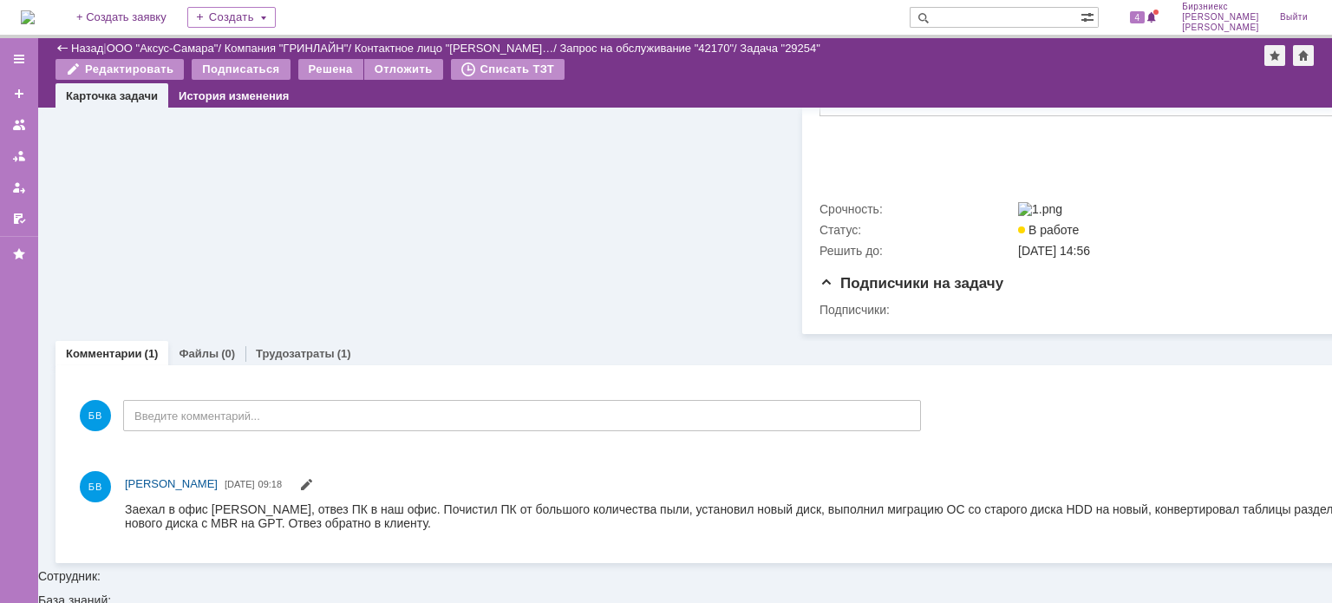
click at [965, 421] on div "Добавить комментарий БВ Введите комментарий... 1 Всего комментариев: 1 Строк на…" at bounding box center [726, 464] width 1307 height 170
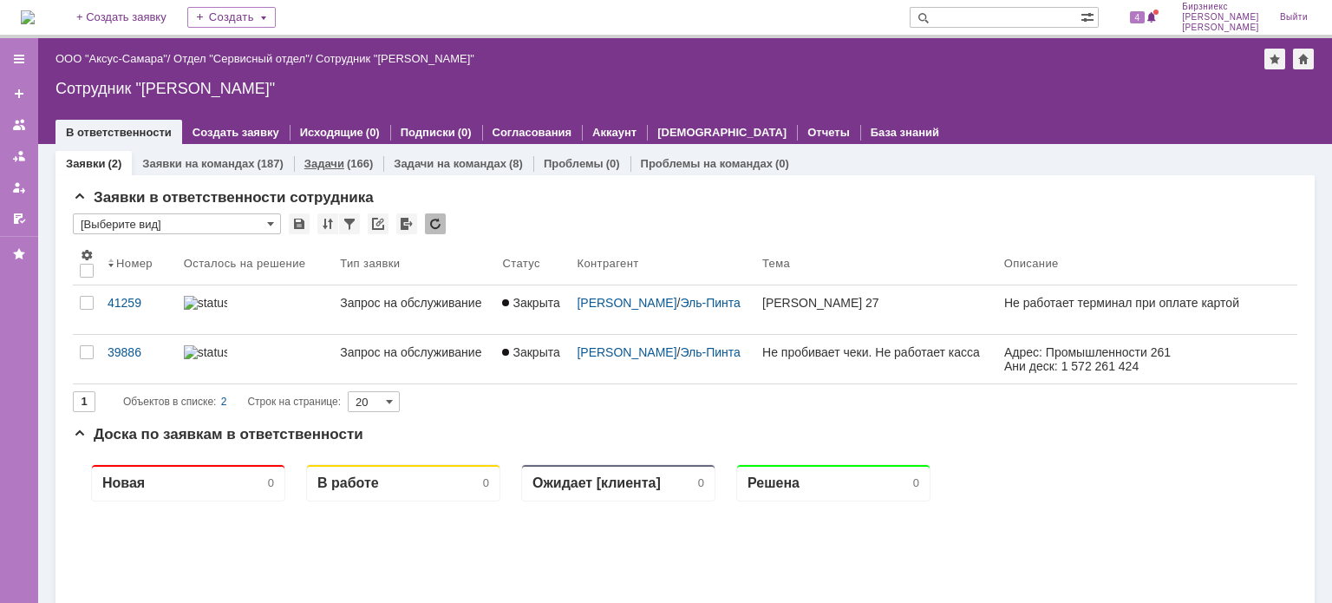
click at [323, 165] on link "Задачи" at bounding box center [324, 163] width 40 height 13
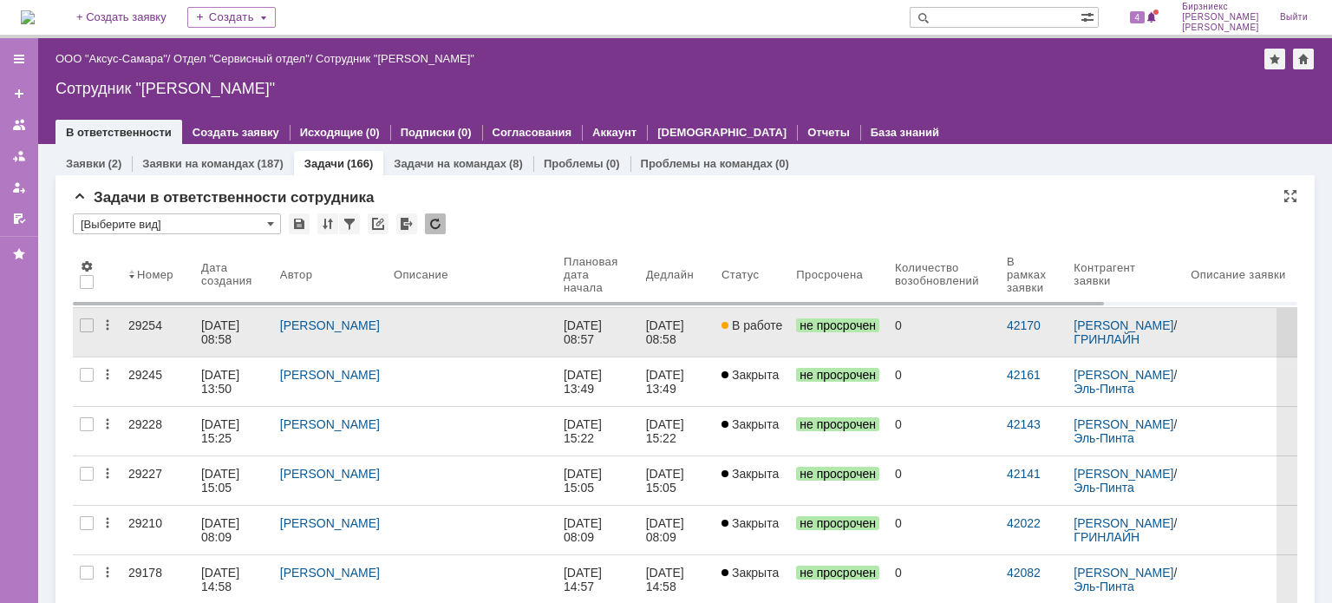
click at [395, 339] on link at bounding box center [472, 332] width 170 height 49
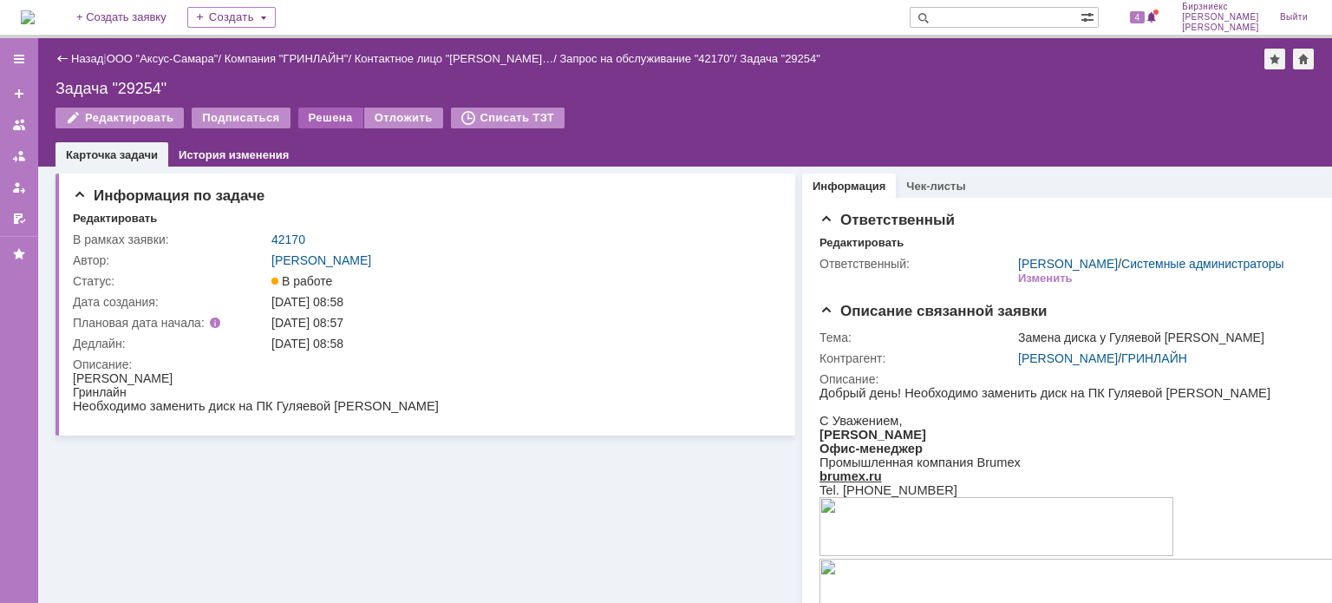
click at [332, 114] on div "Решена" at bounding box center [330, 118] width 65 height 21
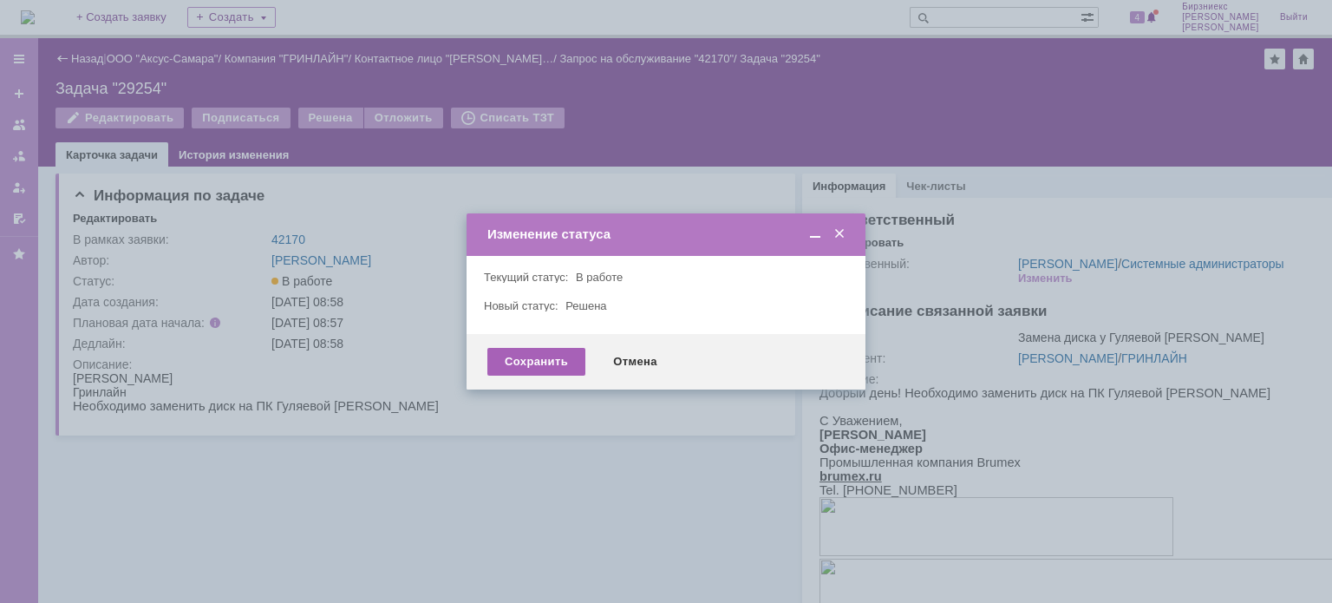
click at [550, 365] on div "Сохранить" at bounding box center [536, 362] width 98 height 28
